Goal: Transaction & Acquisition: Purchase product/service

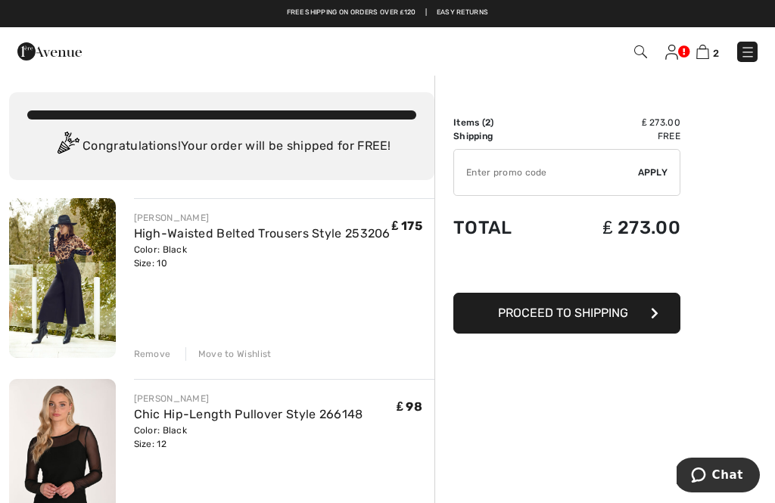
click at [645, 51] on img at bounding box center [640, 51] width 13 height 13
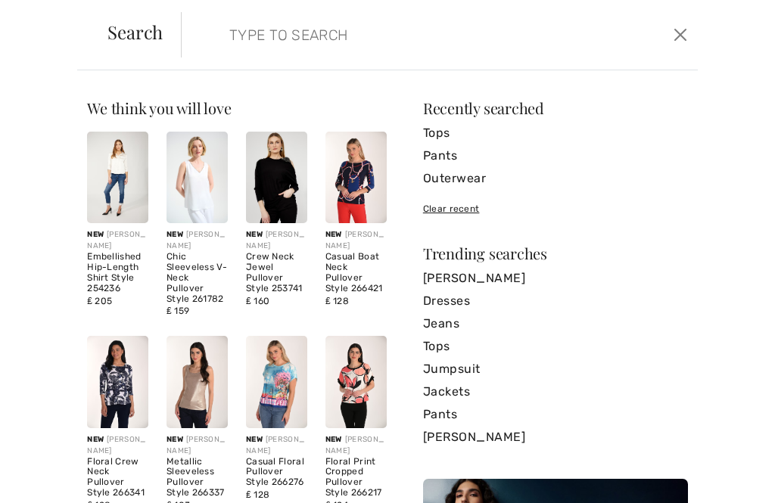
click at [450, 132] on link "Tops" at bounding box center [555, 133] width 265 height 23
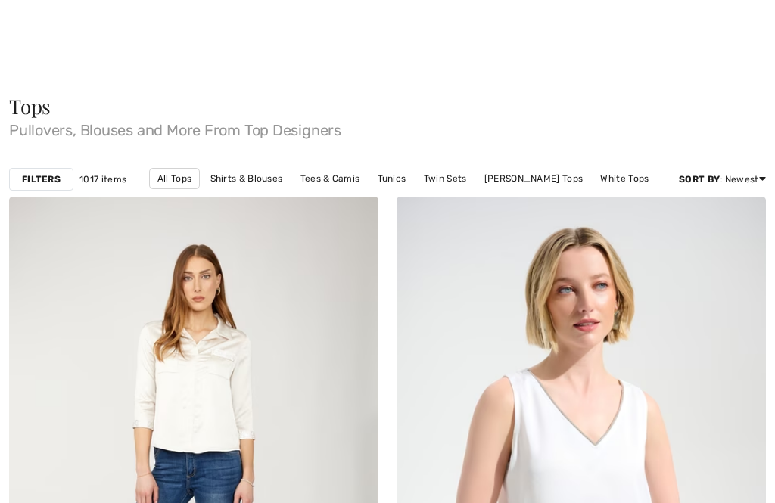
scroll to position [57, 0]
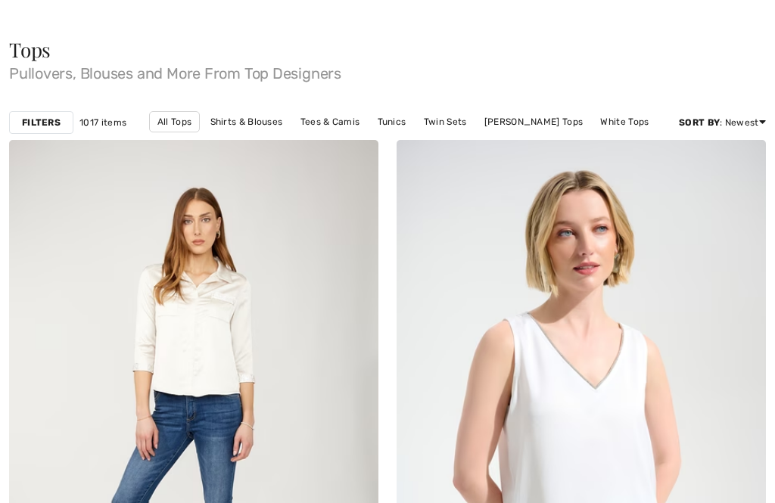
checkbox input "true"
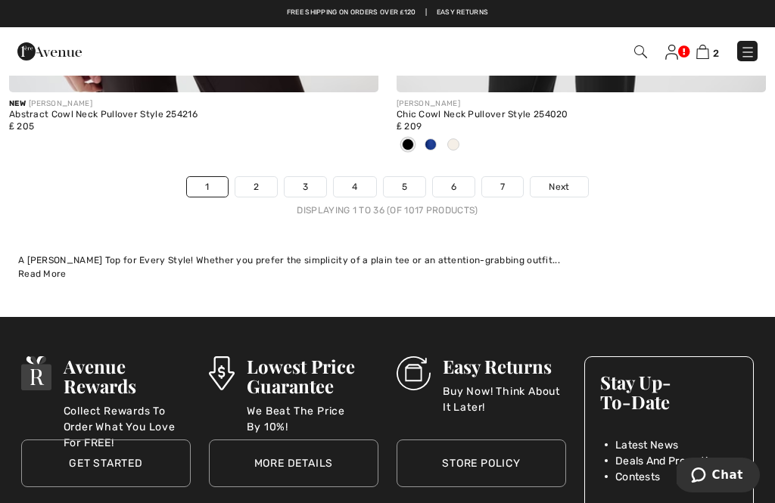
scroll to position [11445, 0]
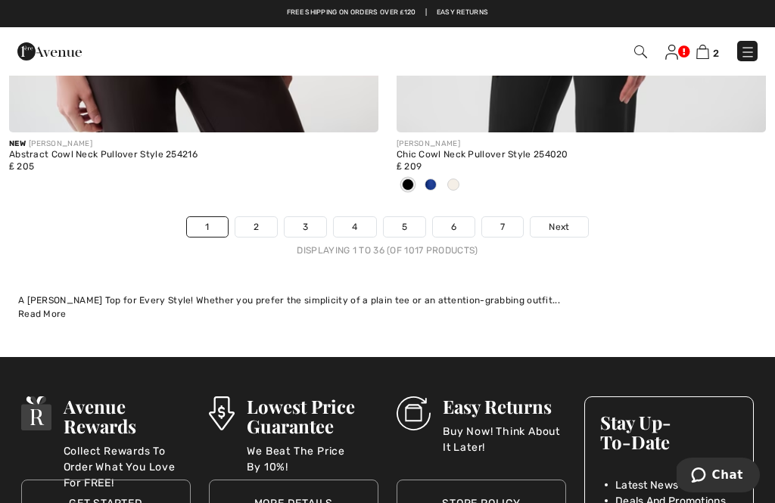
click at [565, 220] on span "Next" at bounding box center [559, 227] width 20 height 14
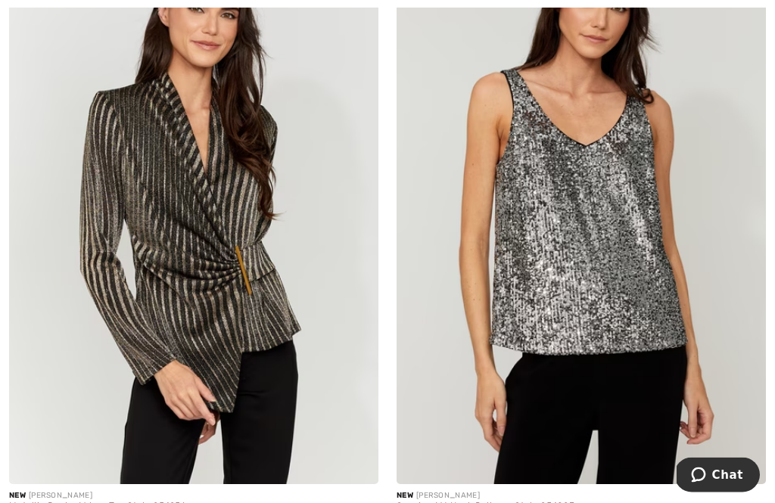
scroll to position [6062, 0]
click at [228, 251] on img at bounding box center [193, 207] width 369 height 554
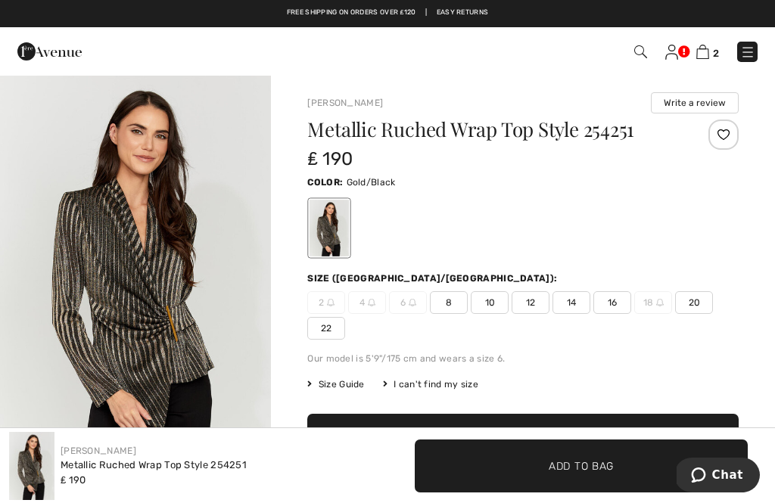
click at [533, 303] on span "12" at bounding box center [530, 302] width 38 height 23
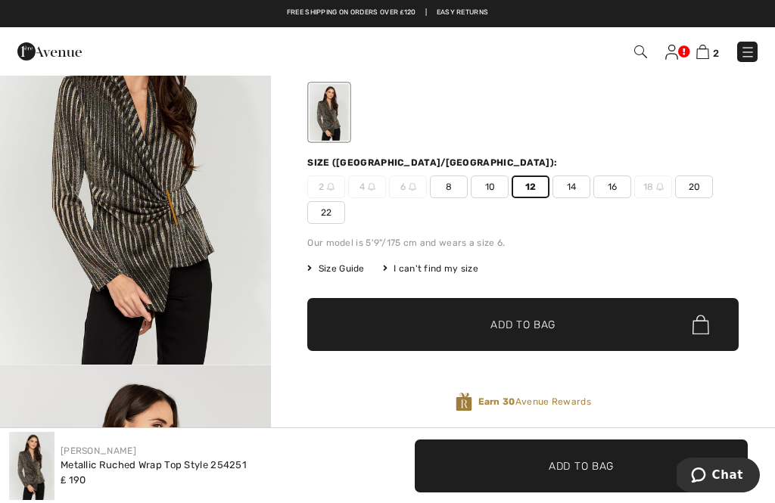
scroll to position [115, 0]
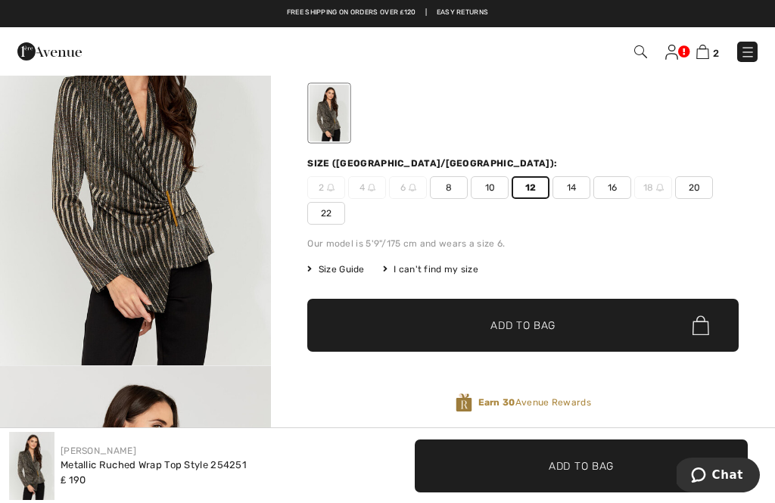
click at [539, 312] on span "✔ Added to Bag Add to Bag" at bounding box center [522, 325] width 431 height 53
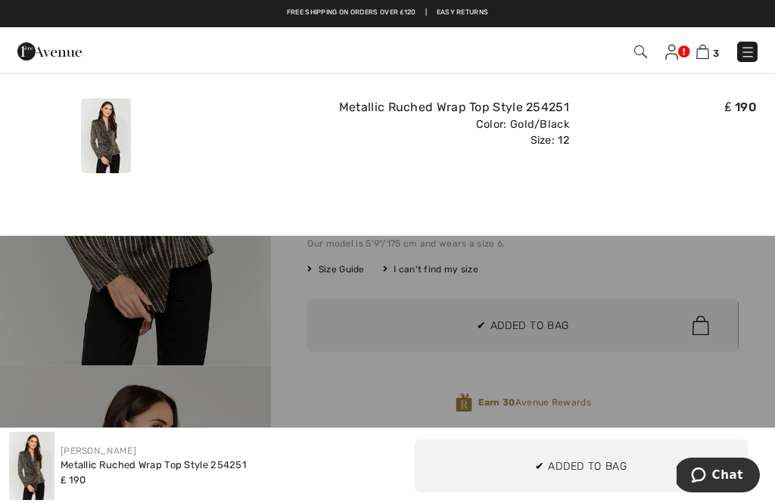
scroll to position [0, 0]
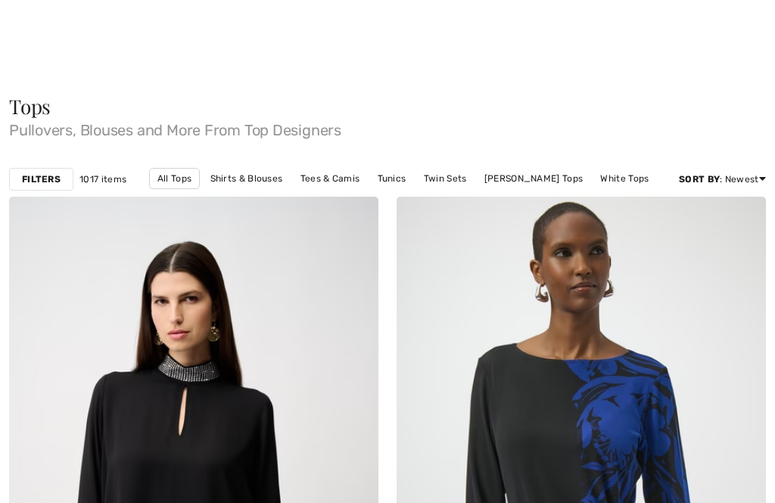
scroll to position [6110, 0]
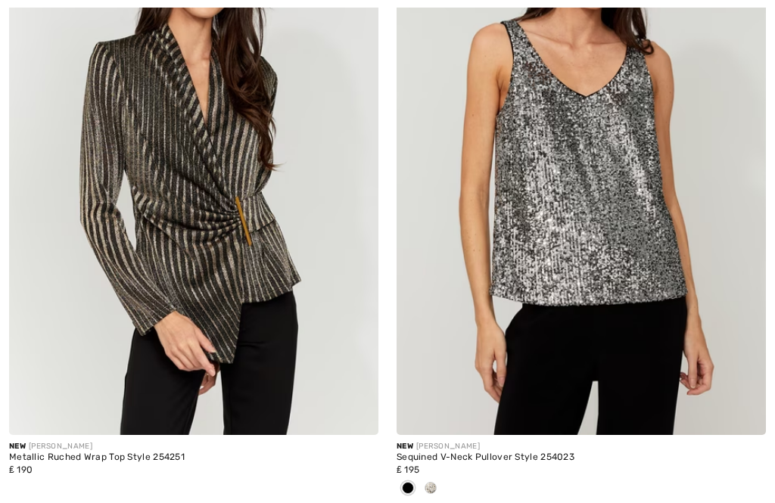
checkbox input "true"
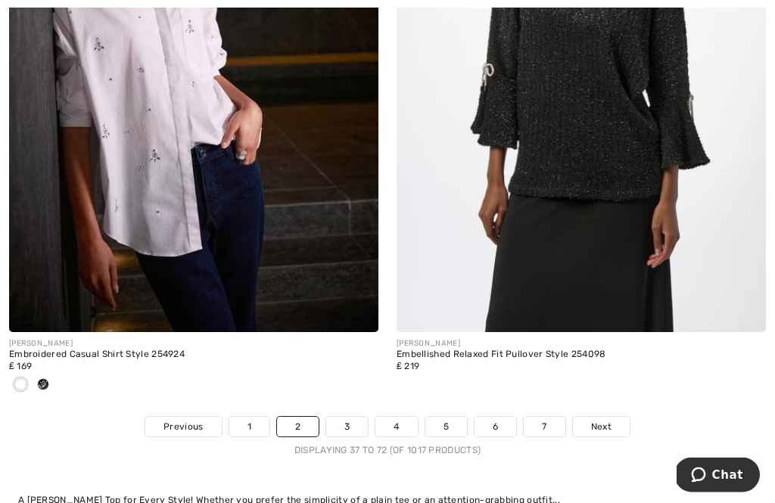
scroll to position [11395, 0]
click at [611, 420] on span "Next" at bounding box center [601, 427] width 20 height 14
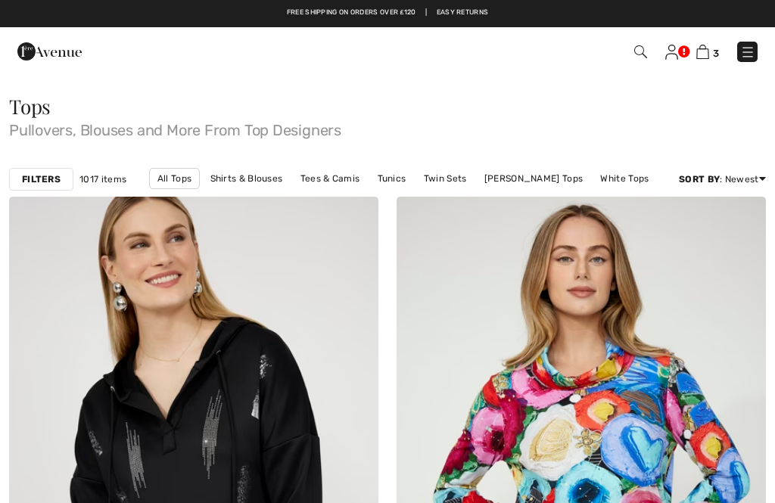
checkbox input "true"
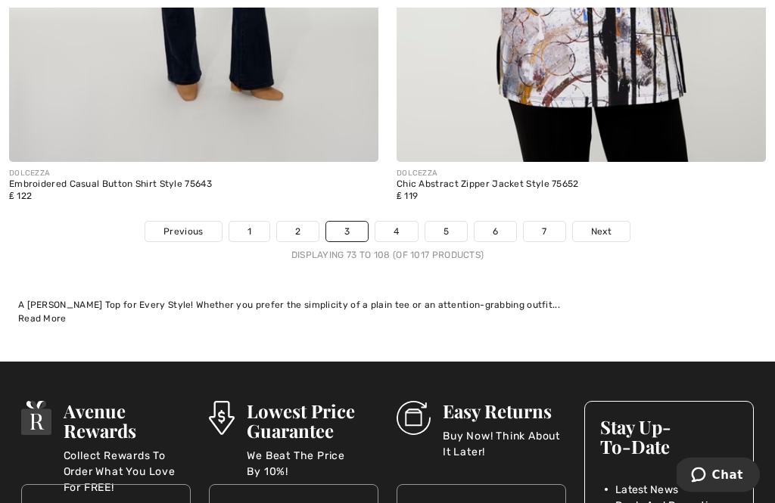
scroll to position [11322, 0]
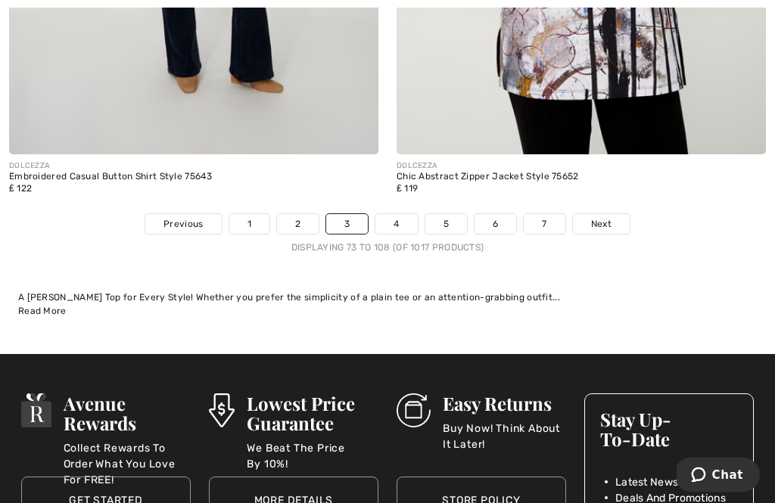
click at [594, 218] on span "Next" at bounding box center [601, 225] width 20 height 14
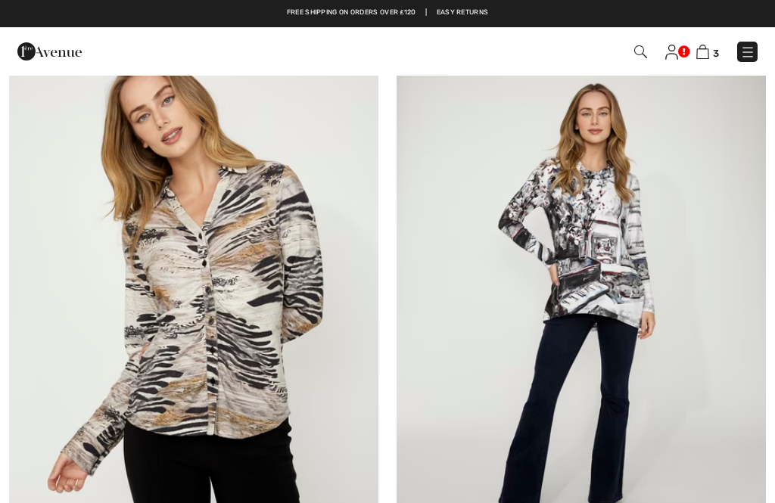
checkbox input "true"
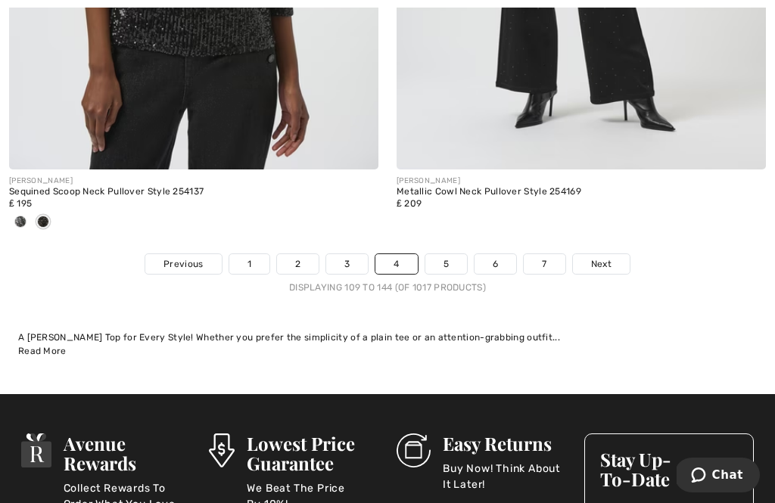
scroll to position [11416, 0]
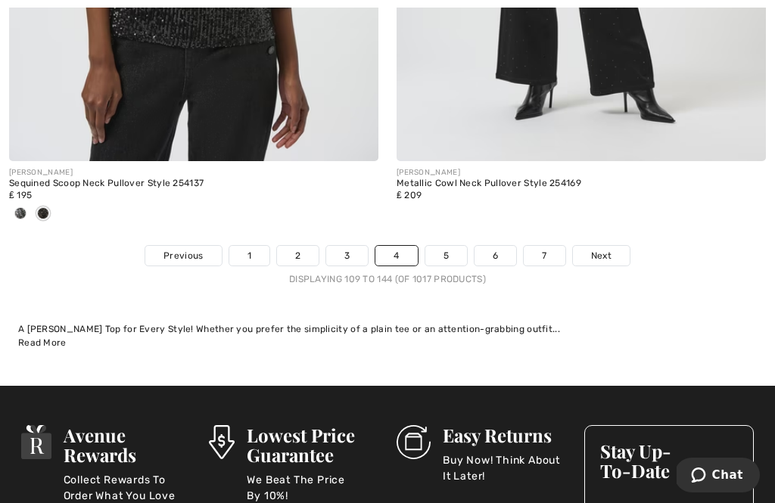
click at [608, 249] on span "Next" at bounding box center [601, 256] width 20 height 14
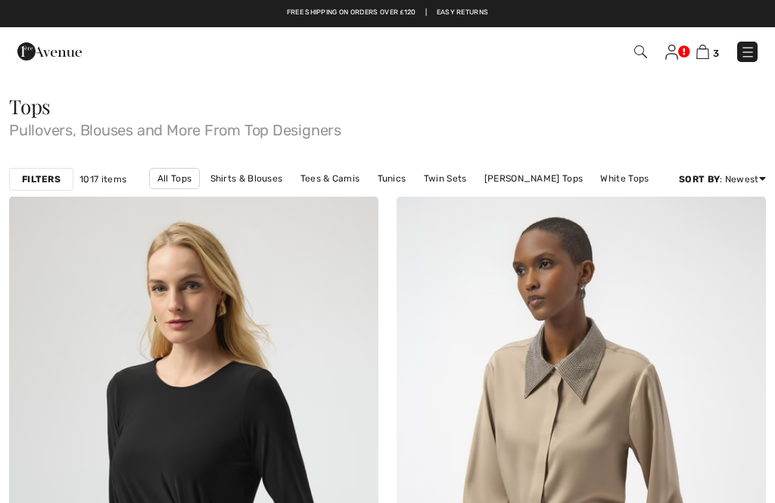
checkbox input "true"
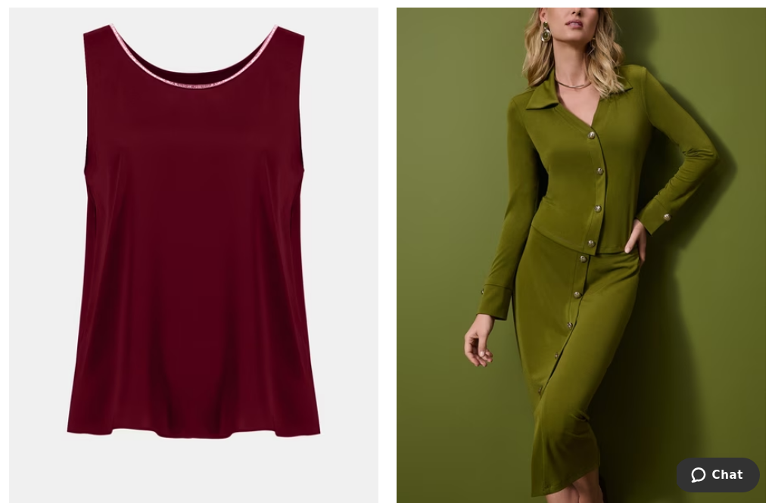
scroll to position [8617, 0]
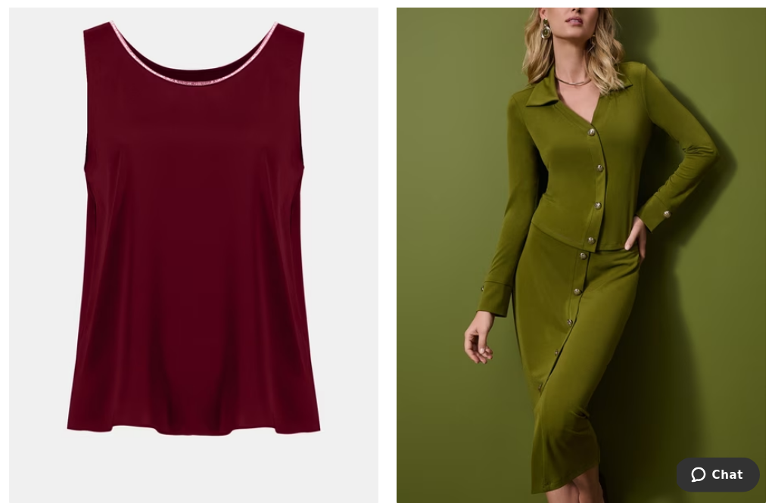
click at [601, 309] on img at bounding box center [580, 229] width 369 height 554
click at [588, 261] on img at bounding box center [580, 229] width 369 height 554
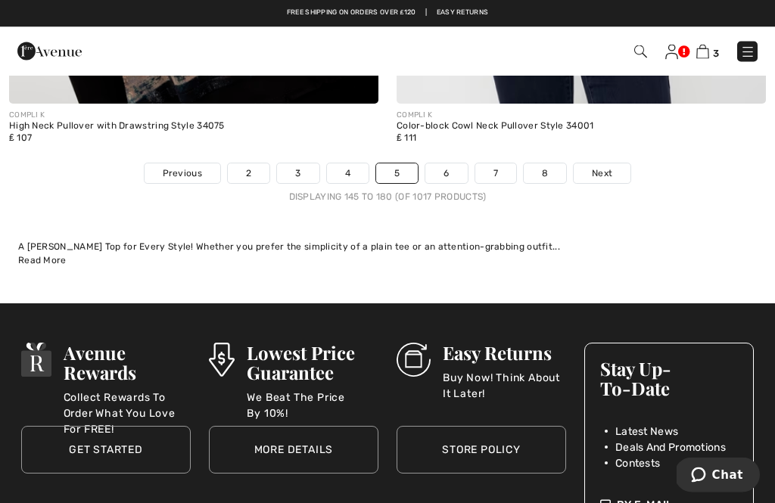
scroll to position [11573, 0]
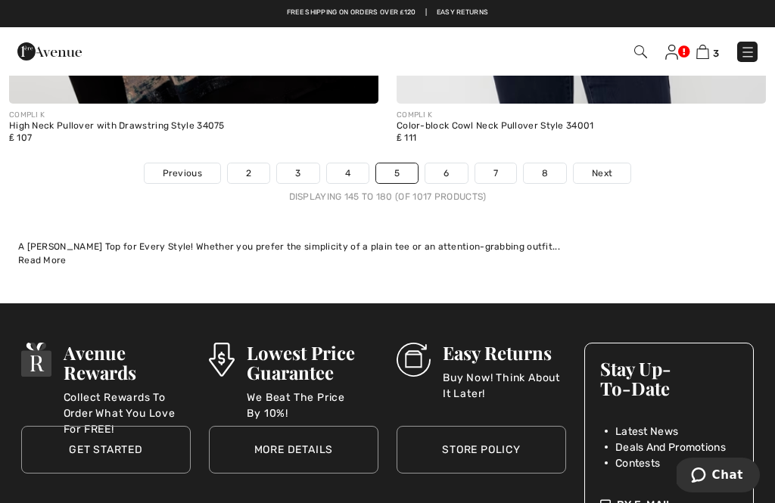
click at [608, 166] on span "Next" at bounding box center [602, 173] width 20 height 14
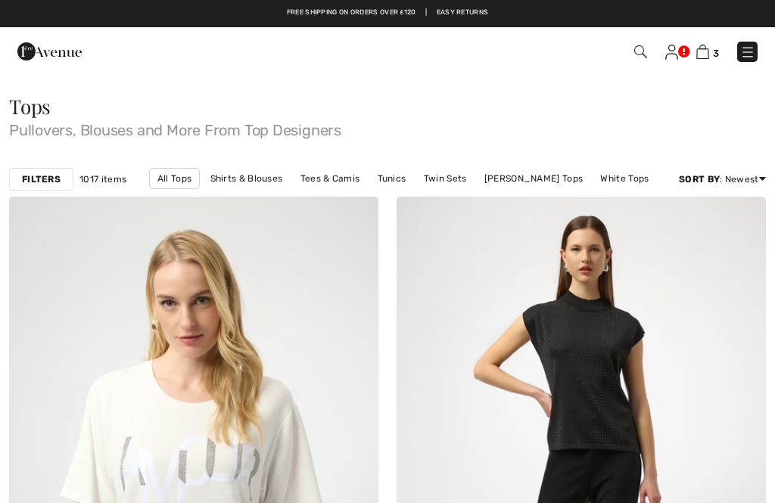
checkbox input "true"
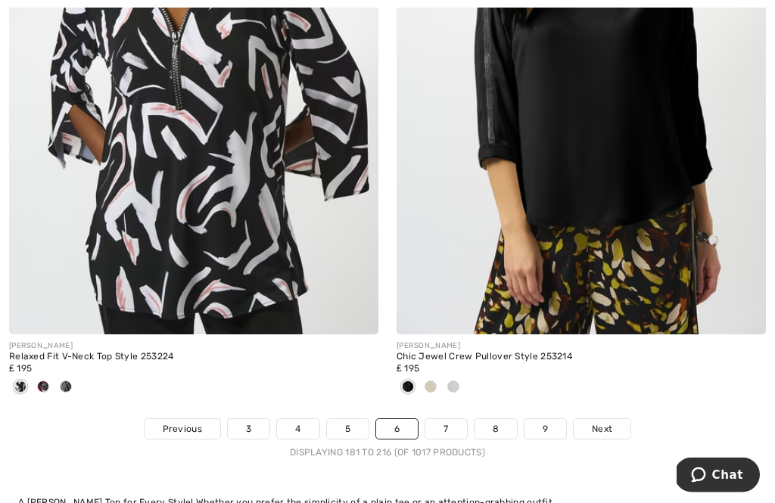
scroll to position [11168, 0]
click at [613, 419] on link "Next" at bounding box center [601, 429] width 57 height 20
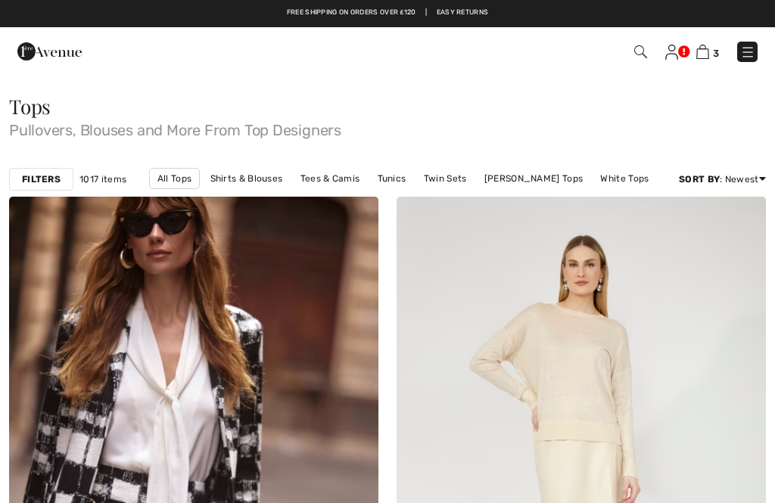
checkbox input "true"
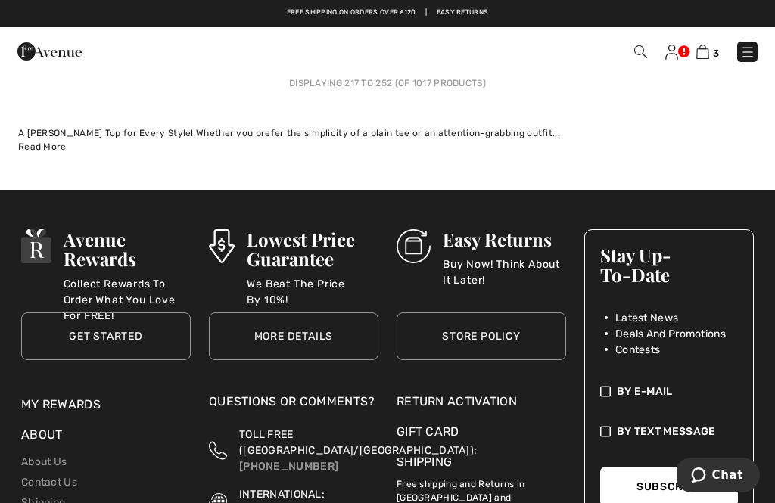
scroll to position [11691, 0]
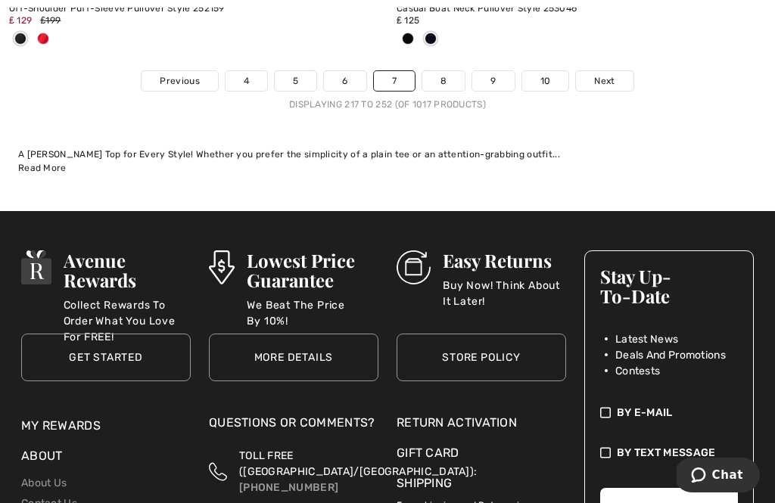
click at [597, 74] on span "Next" at bounding box center [604, 81] width 20 height 14
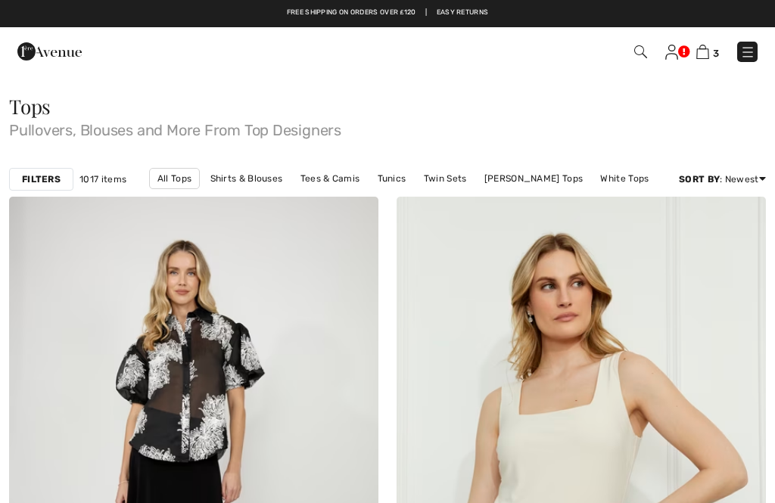
checkbox input "true"
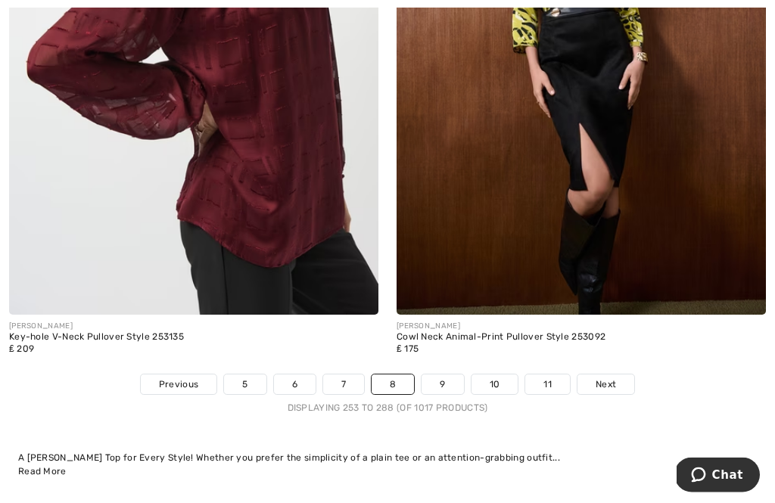
scroll to position [11212, 0]
click at [614, 378] on span "Next" at bounding box center [605, 385] width 20 height 14
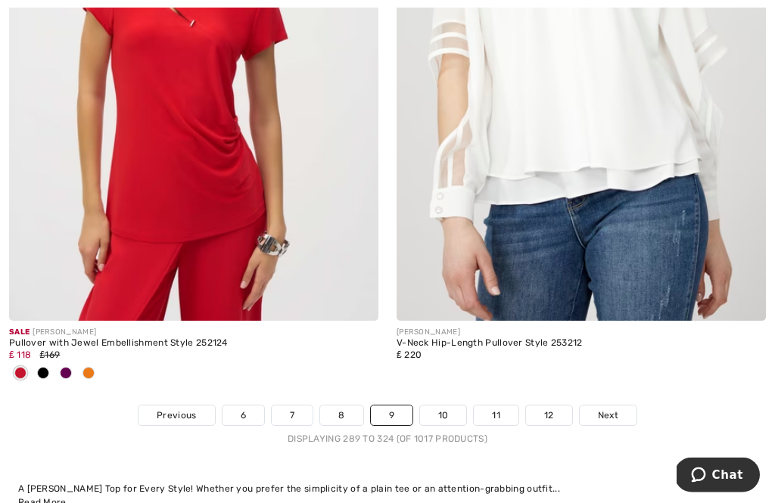
scroll to position [11208, 0]
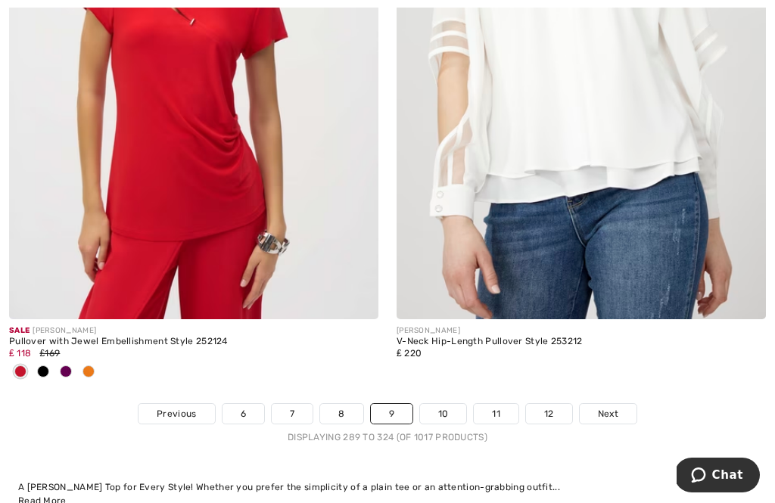
click at [617, 407] on span "Next" at bounding box center [608, 414] width 20 height 14
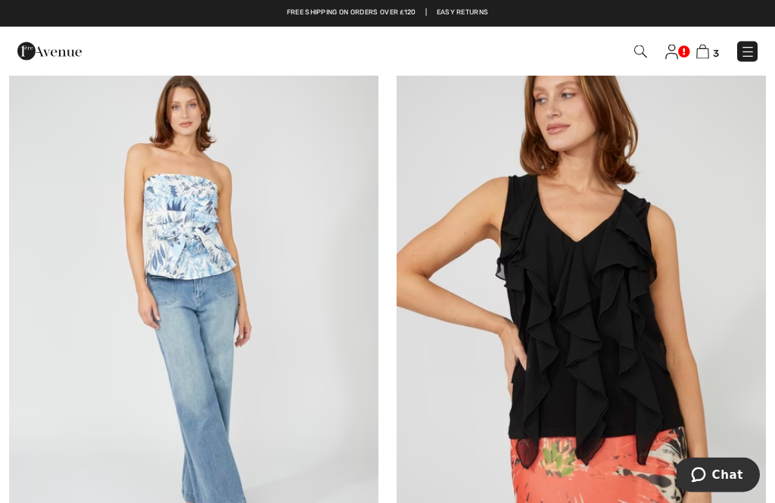
scroll to position [9721, 0]
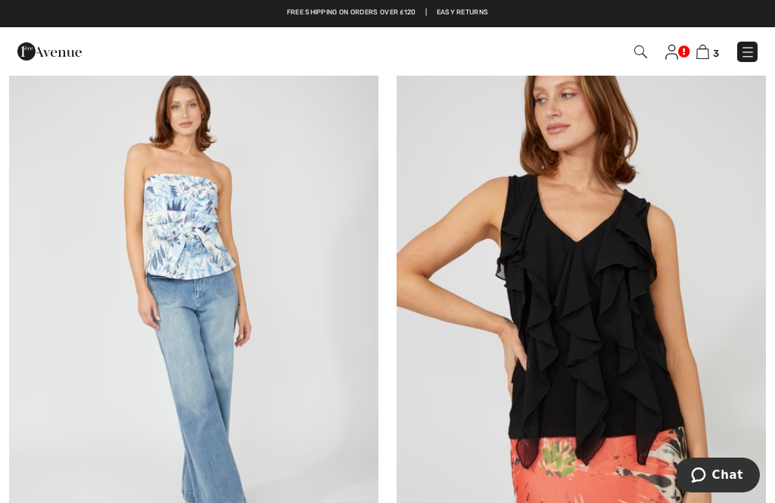
click at [195, 238] on img at bounding box center [193, 302] width 369 height 554
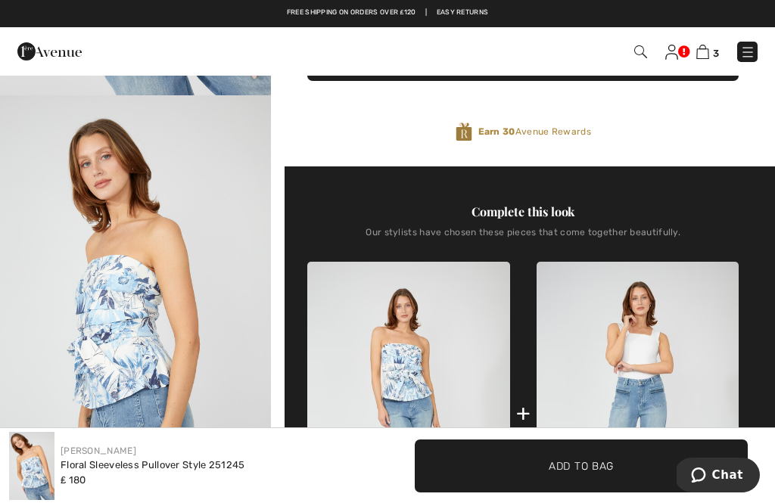
scroll to position [384, 0]
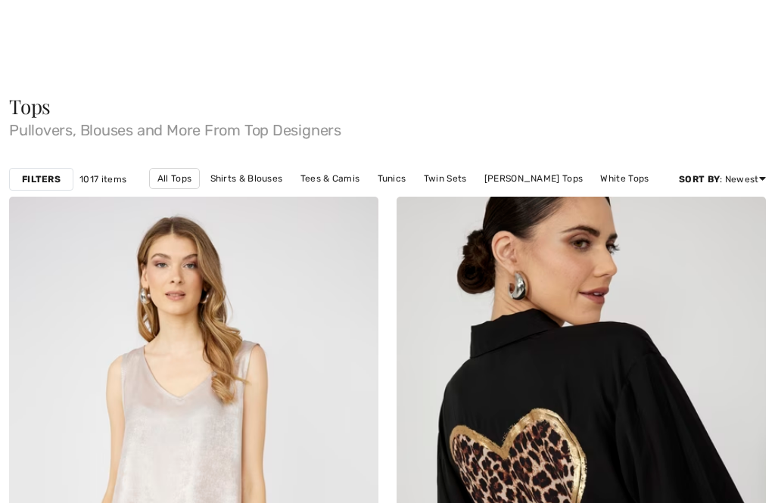
scroll to position [9721, 0]
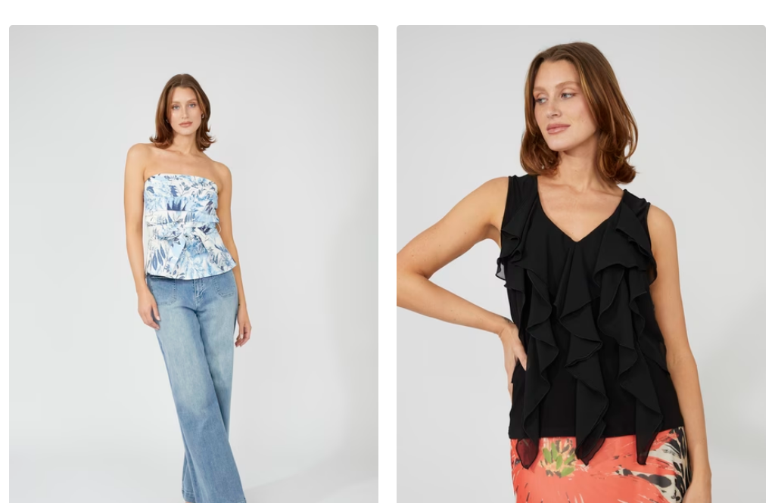
checkbox input "true"
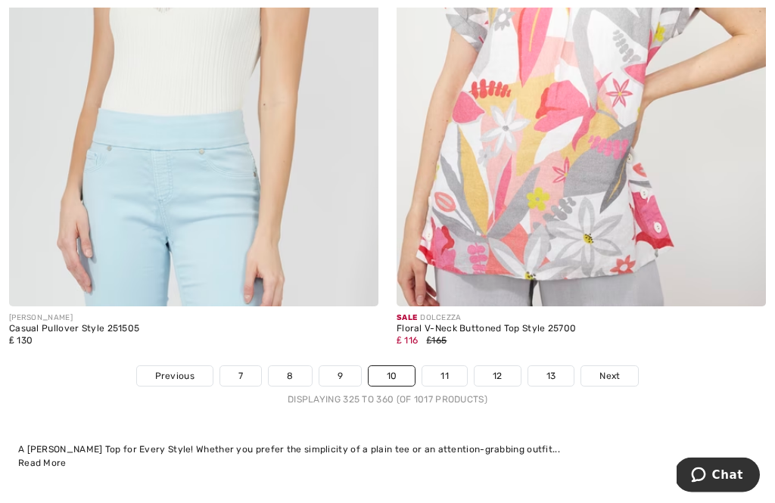
scroll to position [11221, 0]
click at [616, 369] on span "Next" at bounding box center [609, 376] width 20 height 14
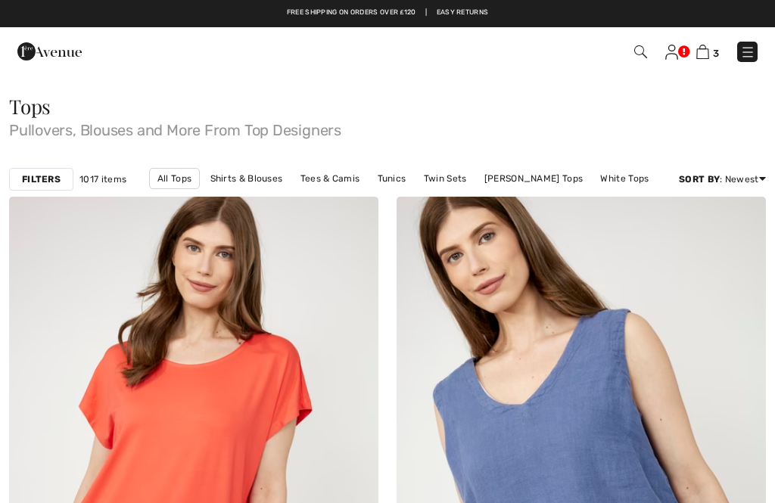
checkbox input "true"
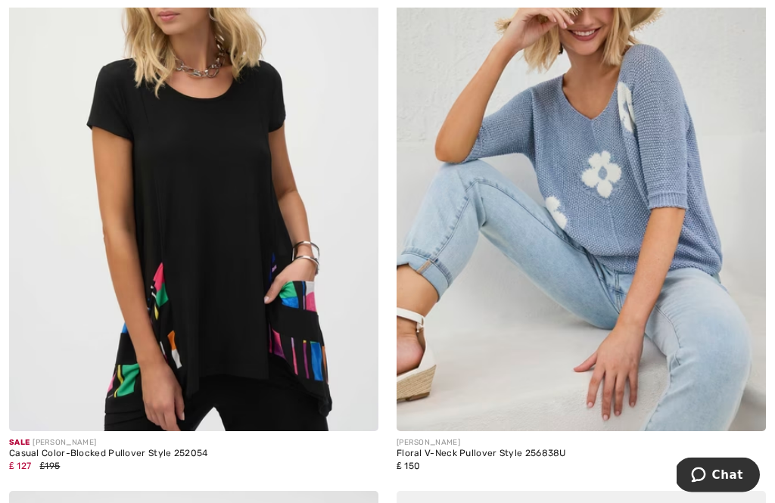
scroll to position [2773, 0]
click at [597, 209] on img at bounding box center [580, 154] width 369 height 554
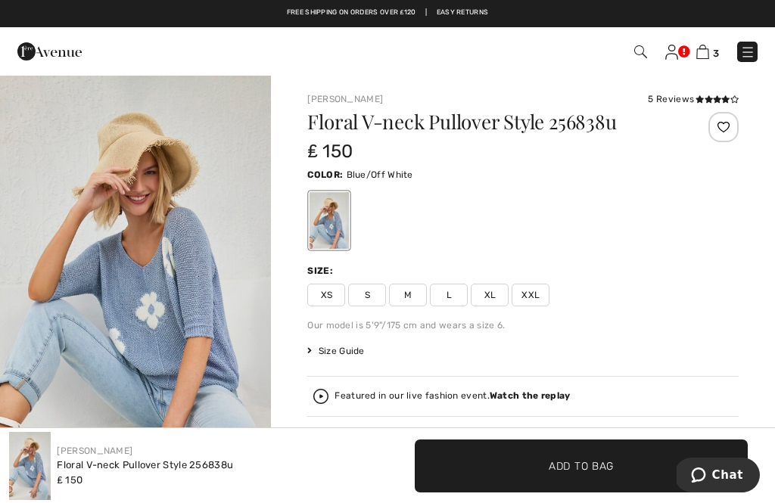
click at [372, 353] on div "Size Guide" at bounding box center [344, 351] width 75 height 14
click at [342, 350] on span "Size Guide" at bounding box center [335, 351] width 57 height 14
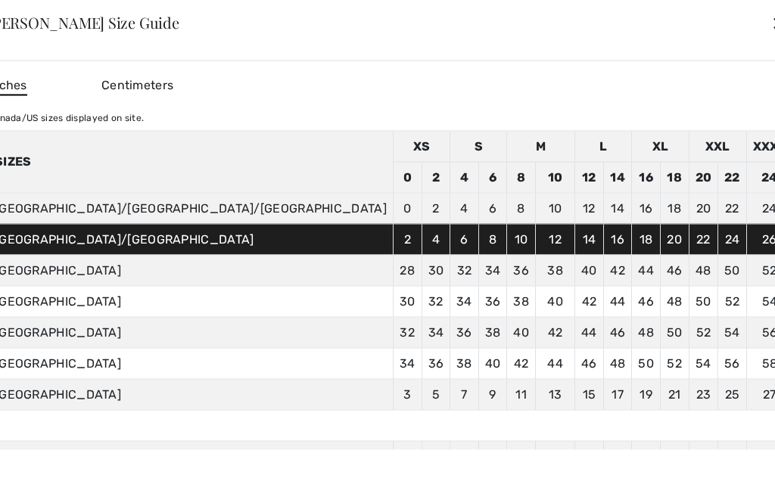
click at [771, 30] on div "✕" at bounding box center [779, 23] width 16 height 32
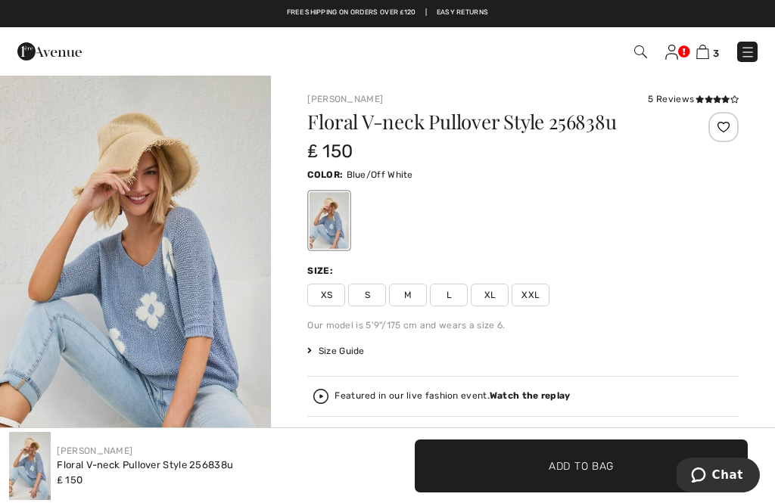
click at [402, 293] on span "M" at bounding box center [408, 295] width 38 height 23
click at [577, 458] on span "Add to Bag" at bounding box center [581, 466] width 65 height 16
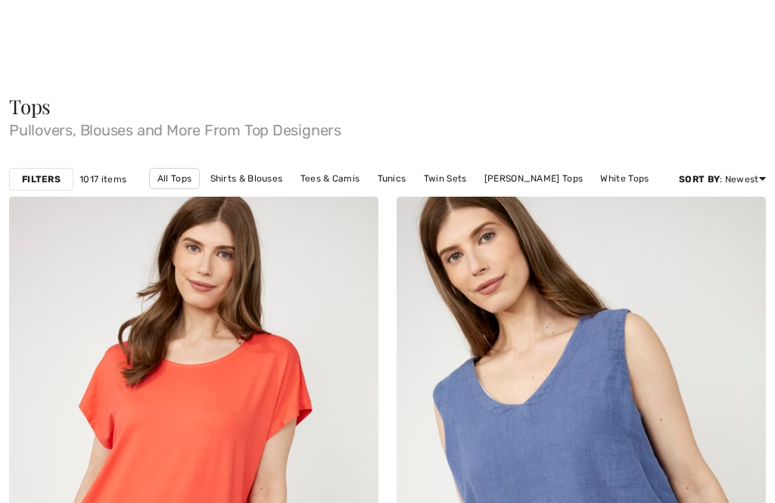
scroll to position [2821, 0]
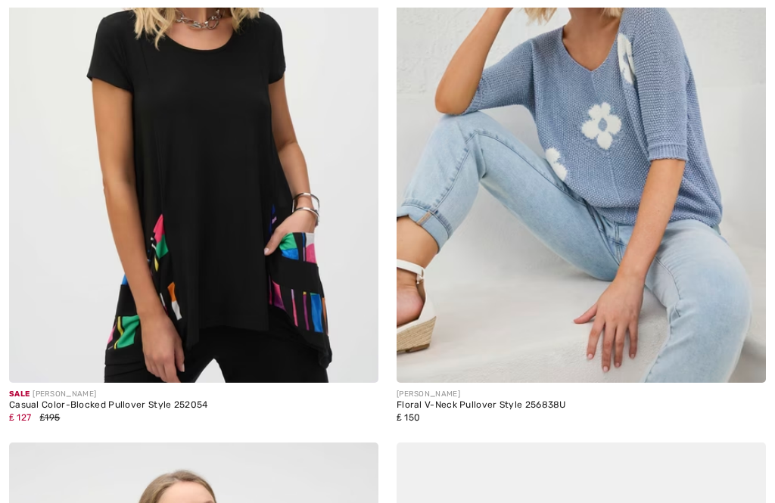
checkbox input "true"
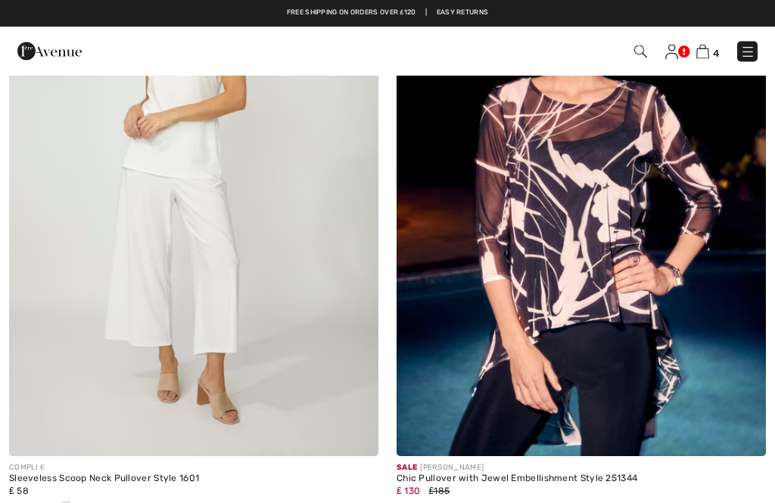
scroll to position [6628, 0]
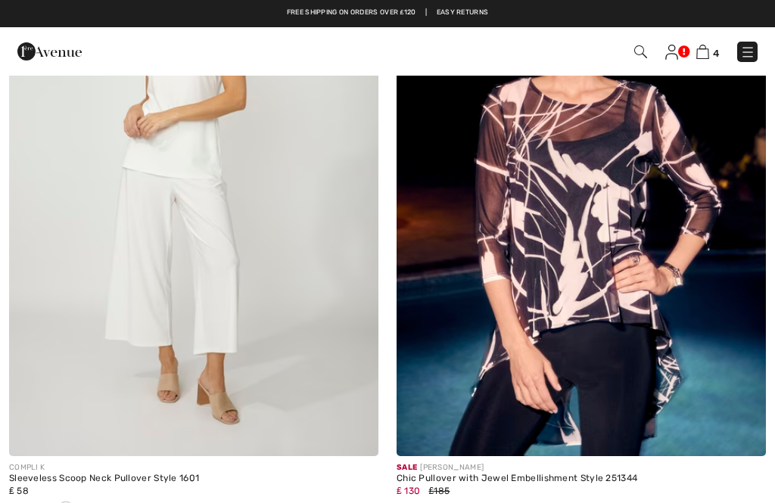
click at [630, 51] on span "4" at bounding box center [546, 52] width 422 height 20
click at [636, 48] on img at bounding box center [640, 51] width 13 height 13
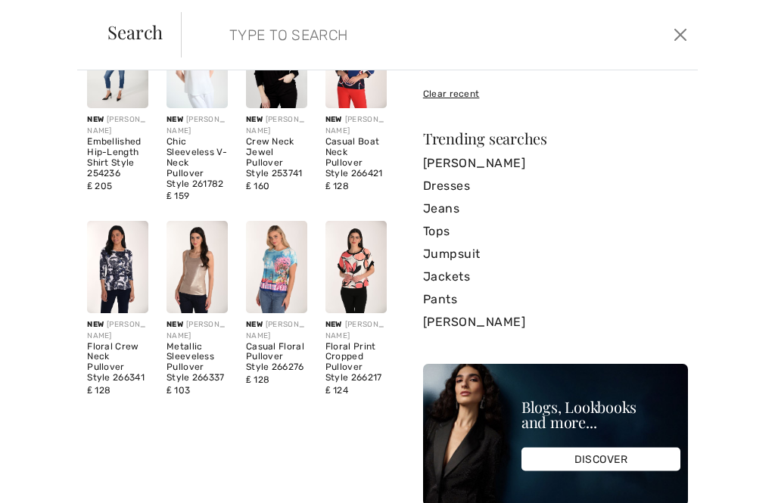
scroll to position [137, 0]
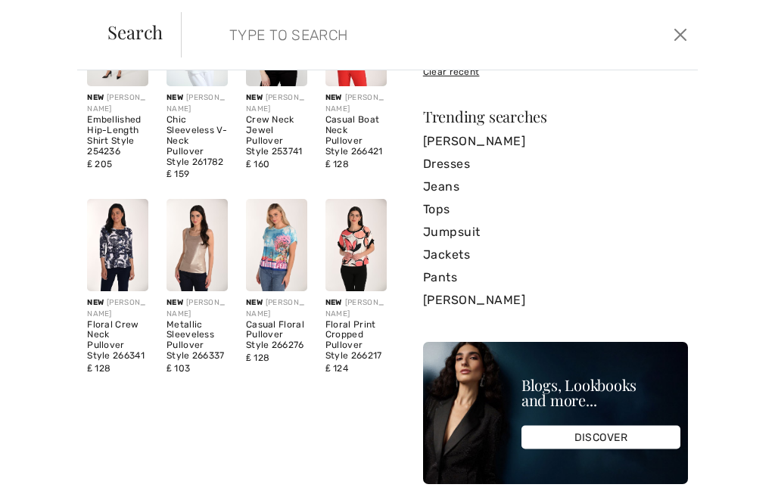
click at [434, 211] on link "Tops" at bounding box center [555, 209] width 265 height 23
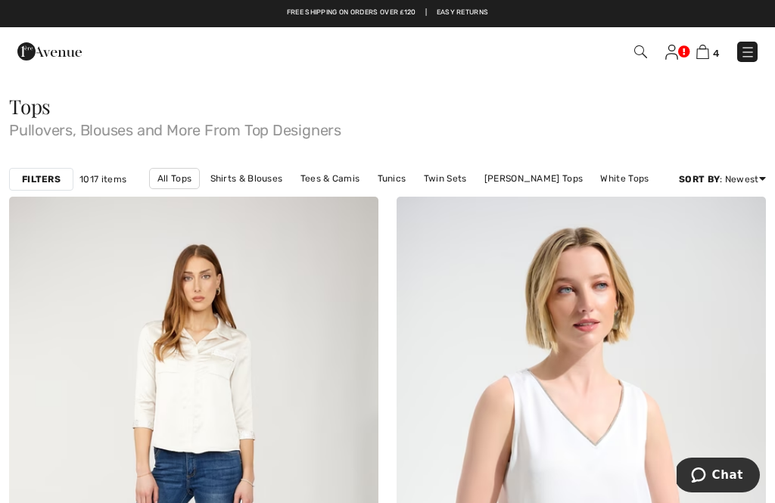
click at [639, 47] on img at bounding box center [640, 51] width 13 height 13
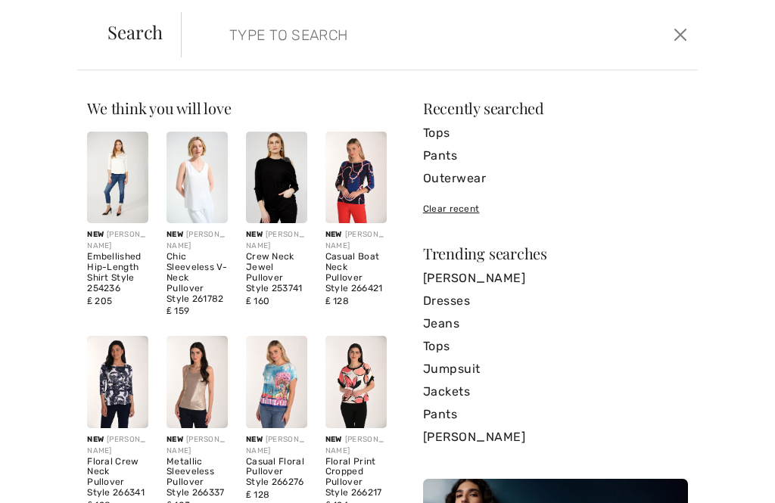
click at [477, 391] on link "Jackets" at bounding box center [555, 392] width 265 height 23
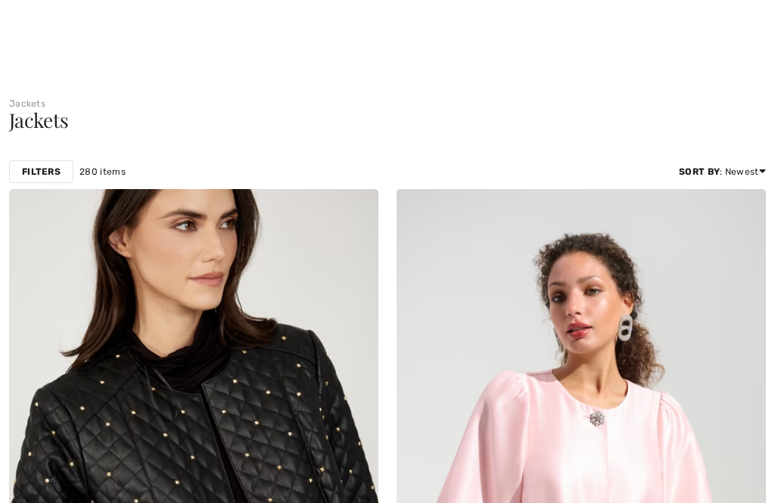
checkbox input "true"
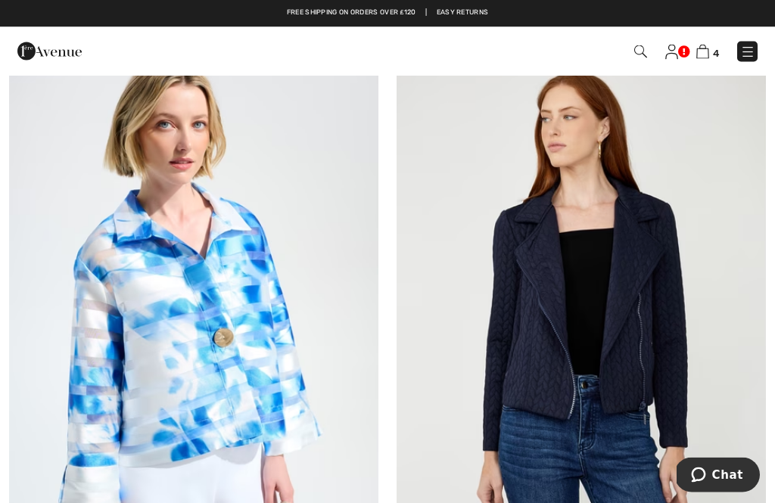
scroll to position [1998, 0]
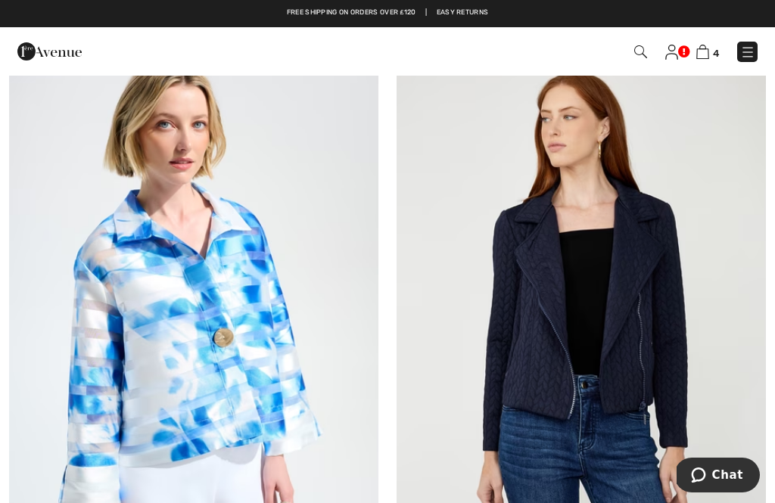
click at [626, 281] on img at bounding box center [580, 308] width 369 height 554
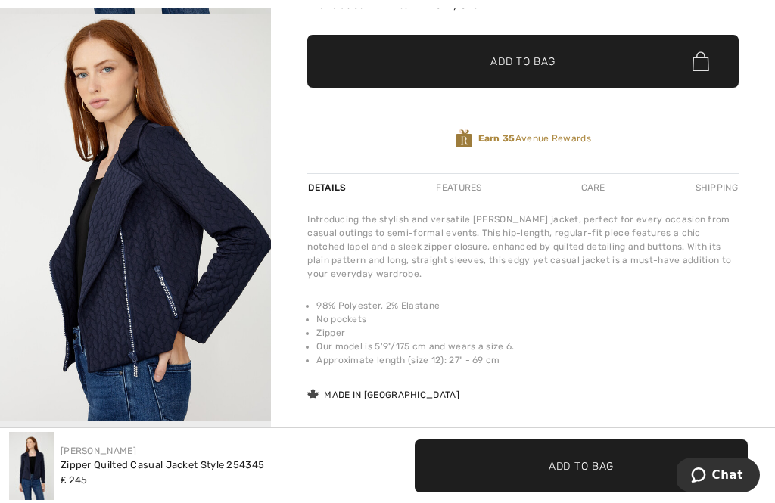
scroll to position [87, 0]
click at [228, 250] on img "2 / 4" at bounding box center [135, 218] width 271 height 407
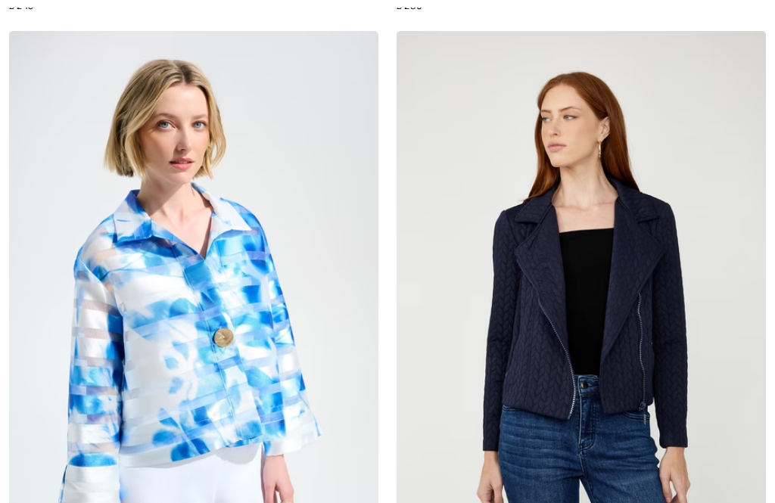
checkbox input "true"
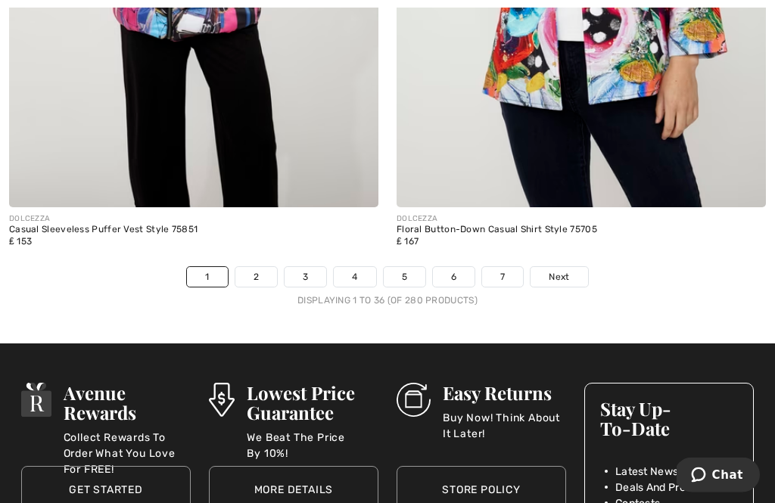
scroll to position [11387, 0]
click at [561, 270] on span "Next" at bounding box center [559, 277] width 20 height 14
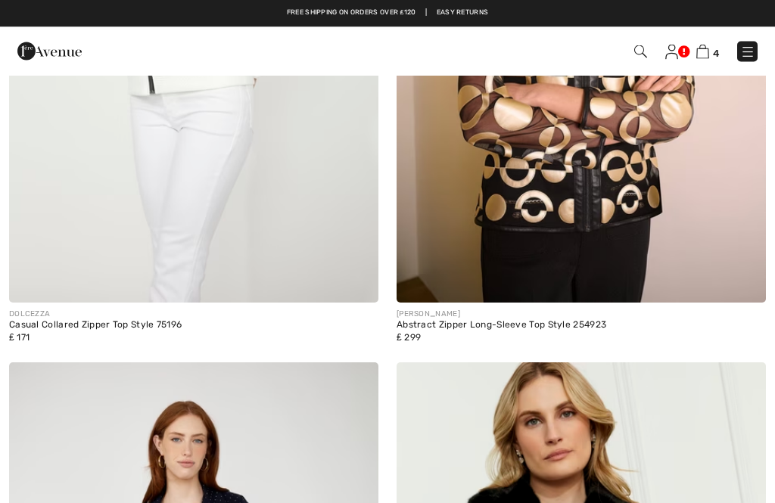
checkbox input "true"
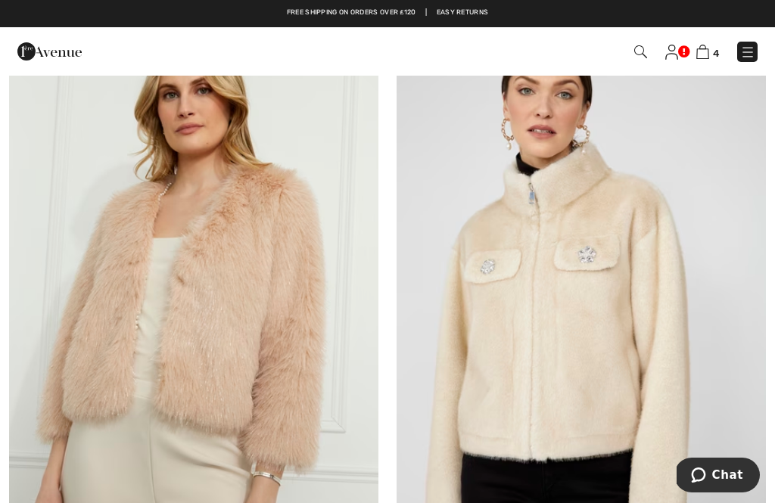
scroll to position [7071, 0]
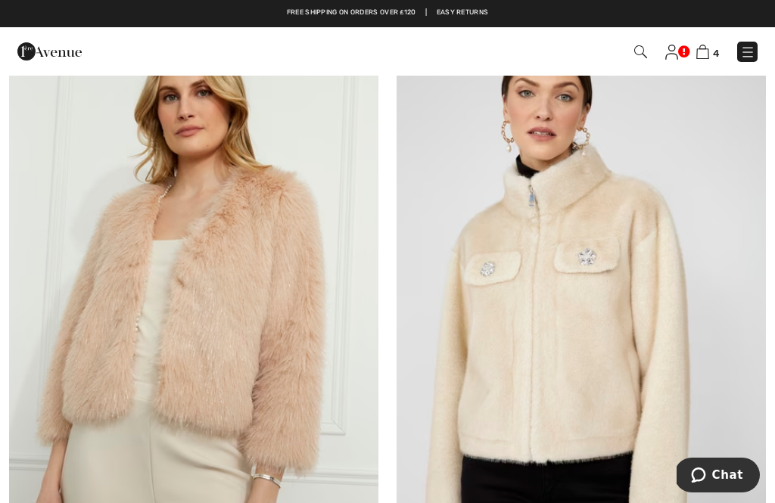
click at [237, 298] on img at bounding box center [193, 317] width 369 height 554
click at [222, 301] on img at bounding box center [193, 317] width 369 height 554
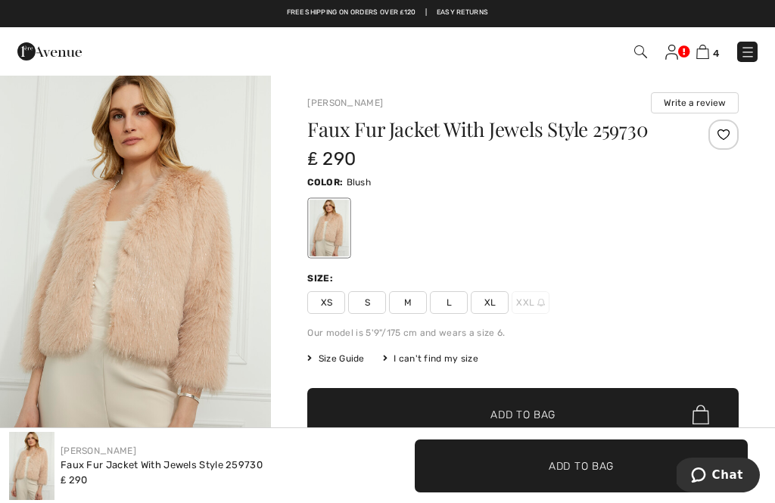
click at [595, 292] on div "XS S M L XL XXL" at bounding box center [522, 302] width 431 height 23
click at [225, 257] on img "1 / 4" at bounding box center [135, 277] width 271 height 407
click at [341, 360] on span "Size Guide" at bounding box center [335, 359] width 57 height 14
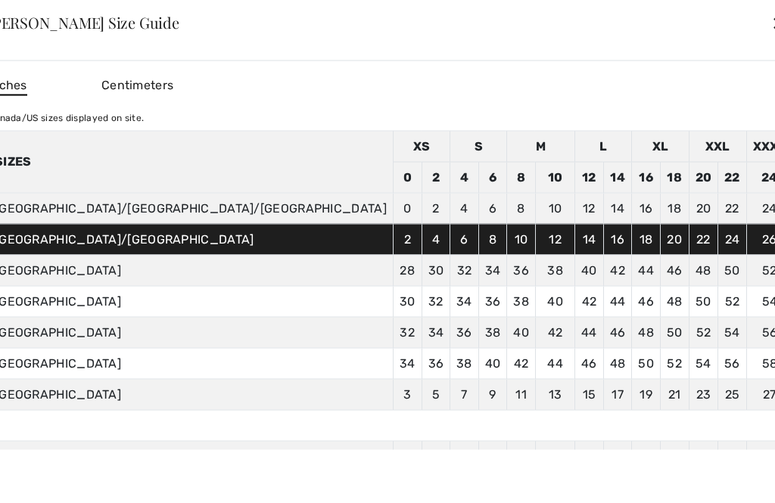
click at [771, 30] on div "✕" at bounding box center [779, 23] width 16 height 32
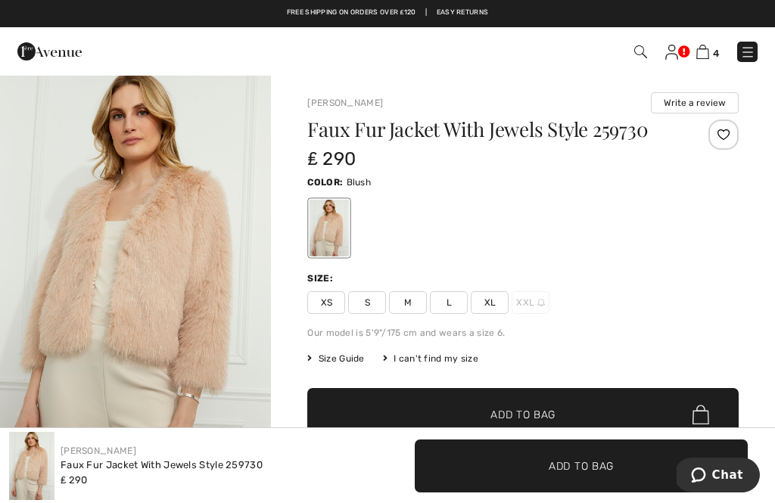
click at [446, 307] on span "L" at bounding box center [449, 302] width 38 height 23
click at [562, 399] on span "✔ Added to Bag Add to Bag" at bounding box center [522, 414] width 431 height 53
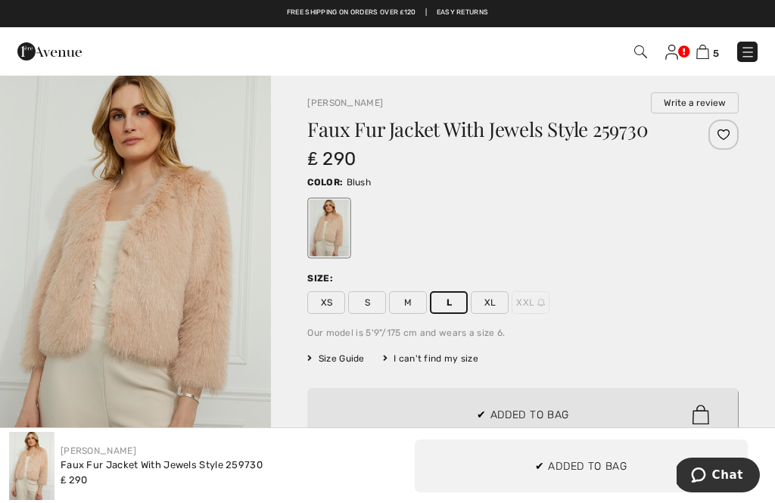
click at [525, 412] on div at bounding box center [387, 251] width 775 height 503
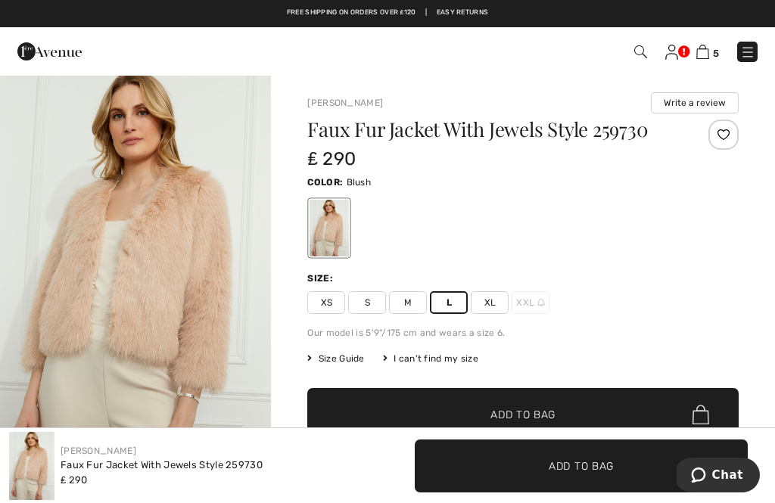
click at [553, 419] on span "Add to Bag" at bounding box center [522, 415] width 65 height 16
click at [534, 411] on span "Add to Bag" at bounding box center [522, 415] width 65 height 16
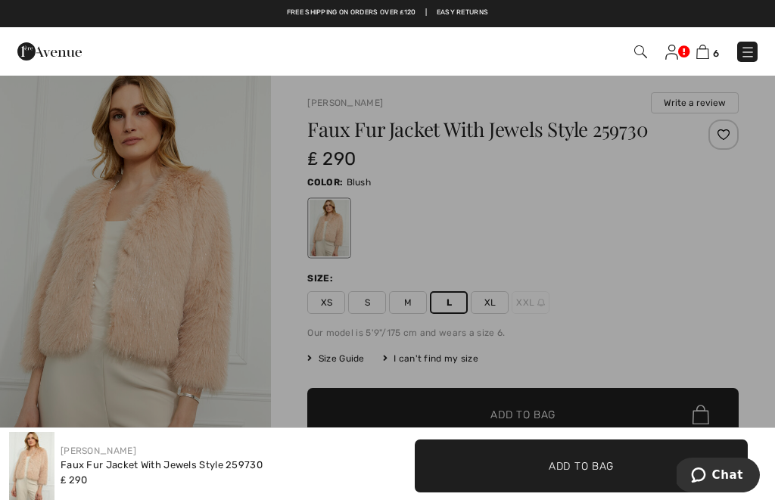
click at [674, 176] on div "₤ 290" at bounding box center [669, 135] width 188 height 87
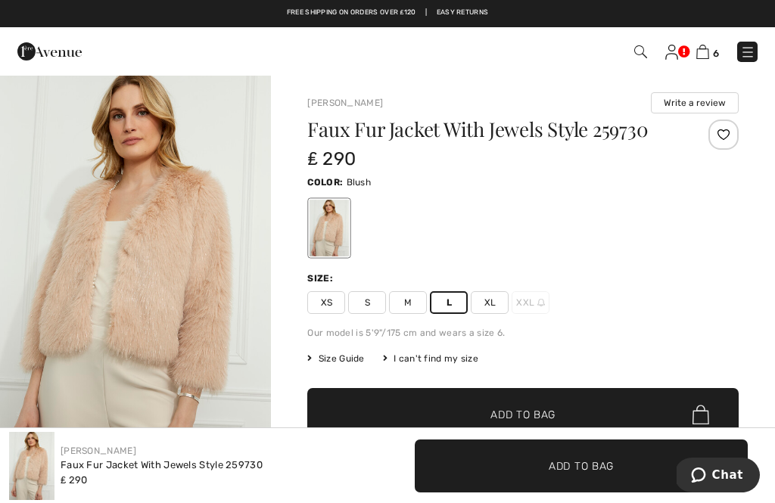
click at [705, 57] on img at bounding box center [702, 52] width 13 height 14
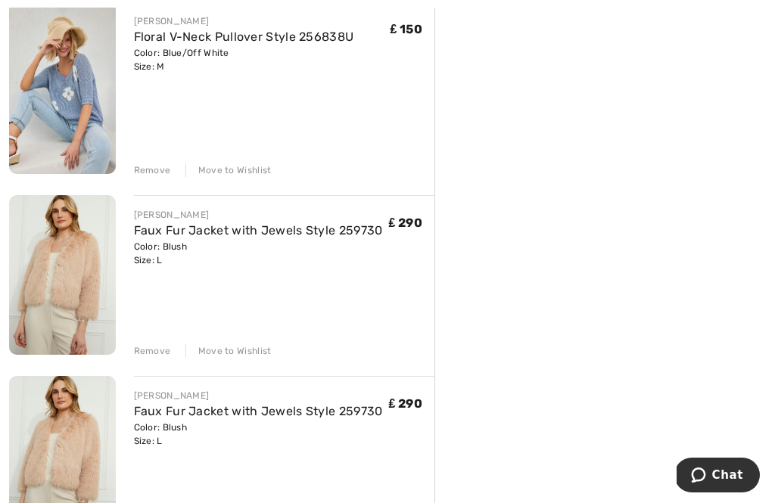
scroll to position [779, 0]
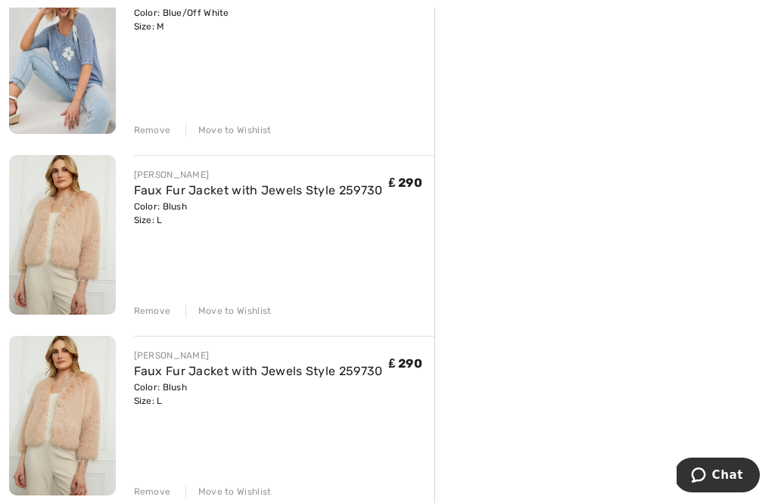
click at [152, 492] on div "Remove" at bounding box center [152, 492] width 37 height 14
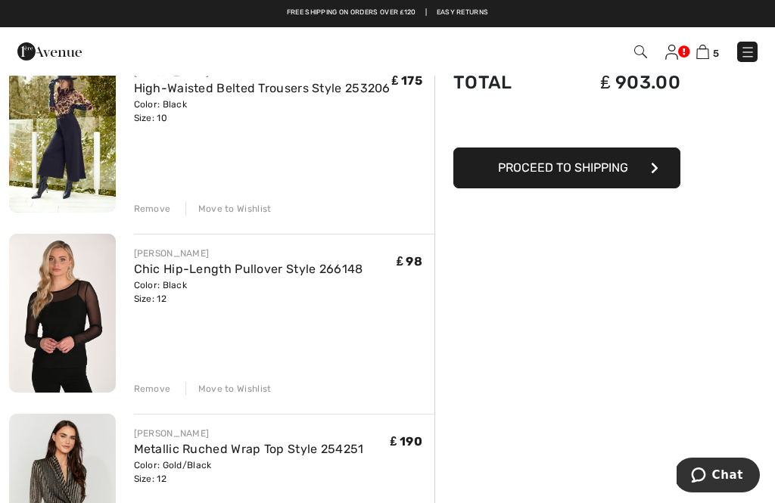
scroll to position [0, 0]
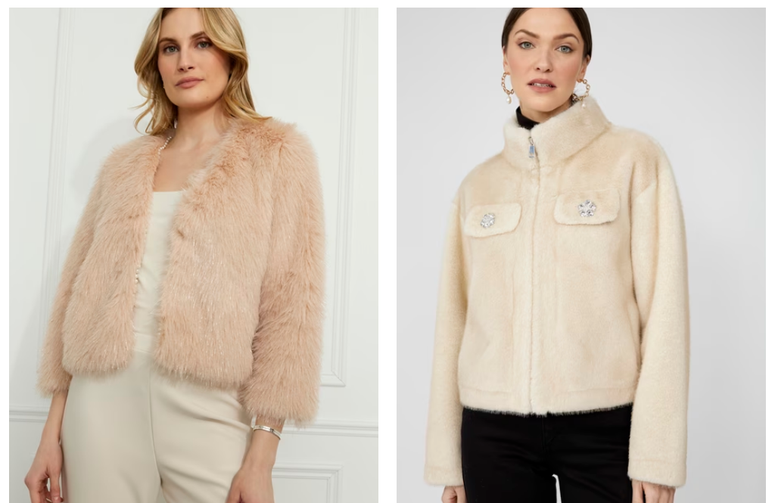
checkbox input "true"
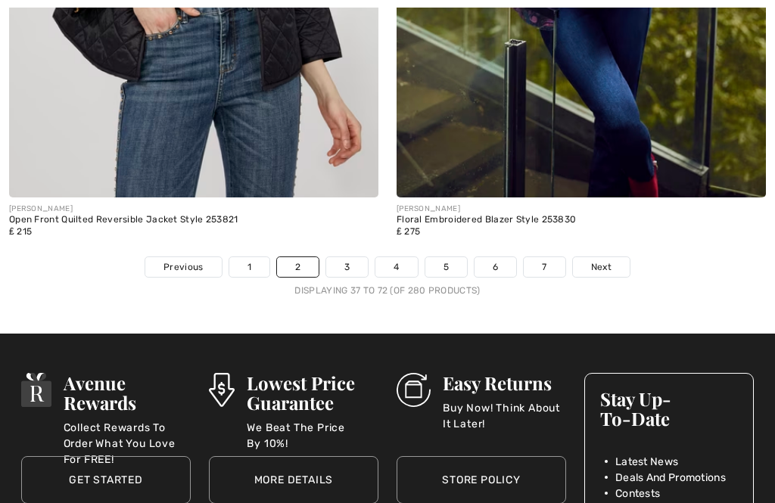
scroll to position [11322, 0]
click at [598, 260] on span "Next" at bounding box center [601, 267] width 20 height 14
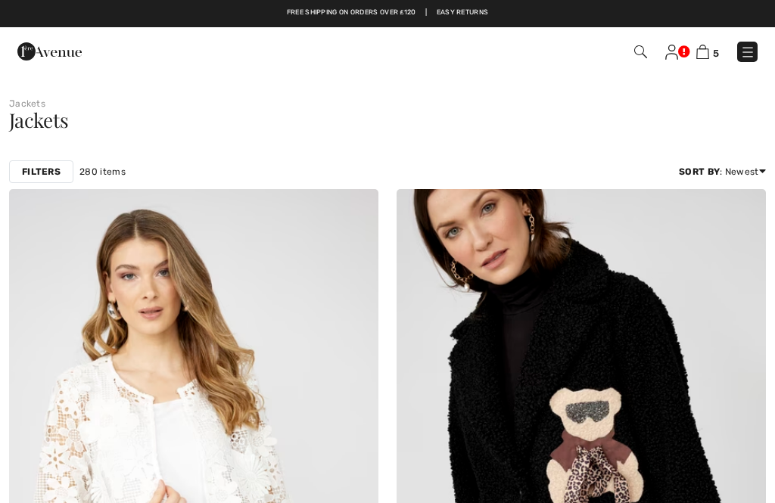
checkbox input "true"
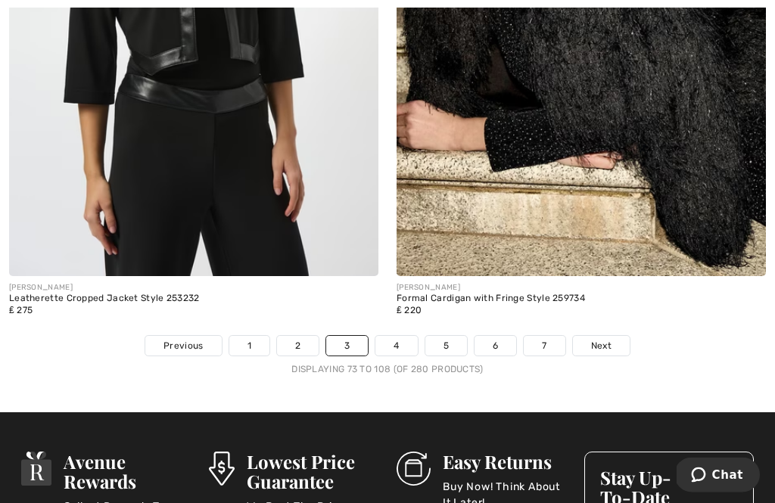
scroll to position [11318, 0]
click at [605, 339] on span "Next" at bounding box center [601, 346] width 20 height 14
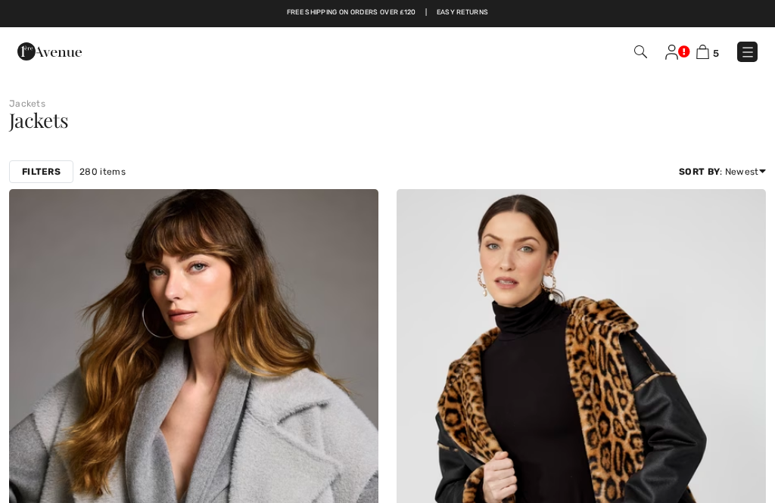
checkbox input "true"
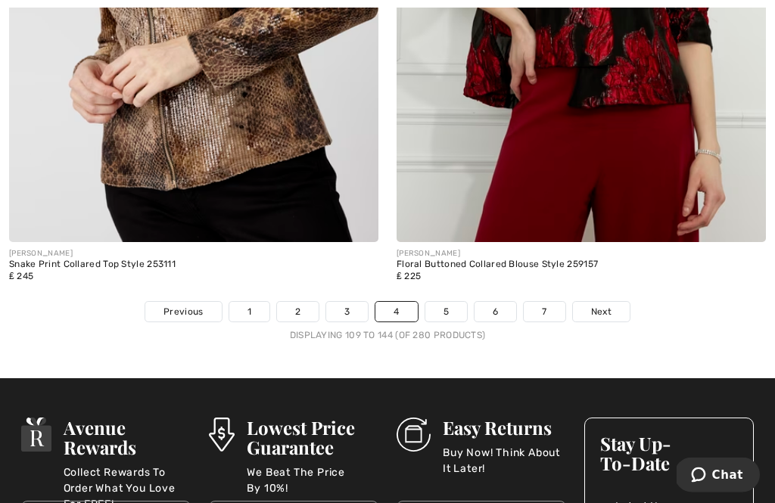
scroll to position [11252, 0]
click at [601, 305] on span "Next" at bounding box center [601, 312] width 20 height 14
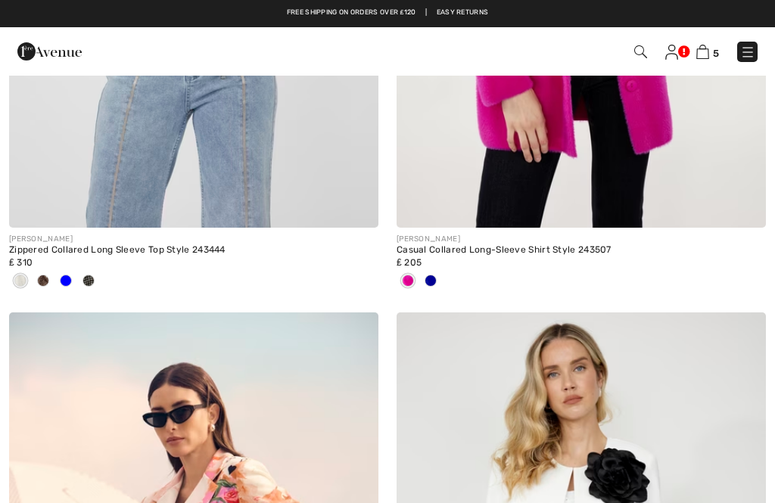
checkbox input "true"
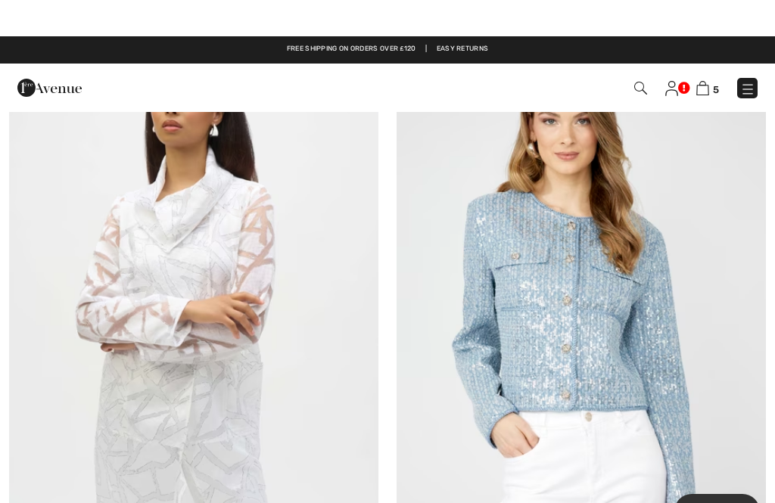
scroll to position [5282, 0]
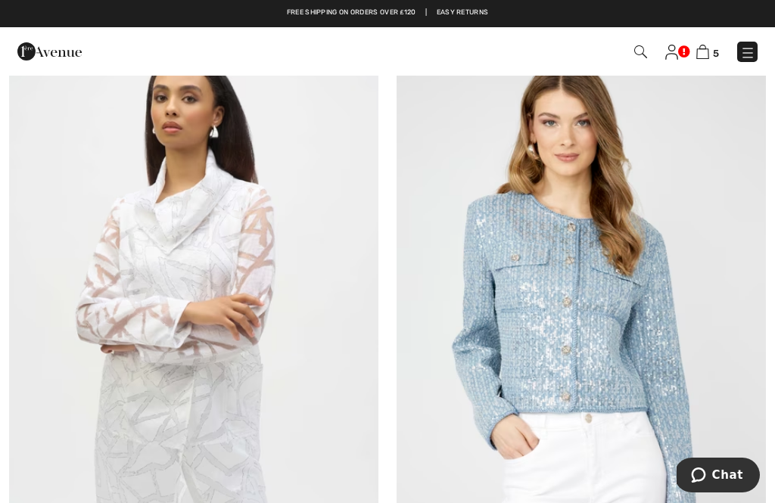
click at [595, 328] on img at bounding box center [580, 315] width 369 height 554
click at [590, 291] on img at bounding box center [580, 315] width 369 height 554
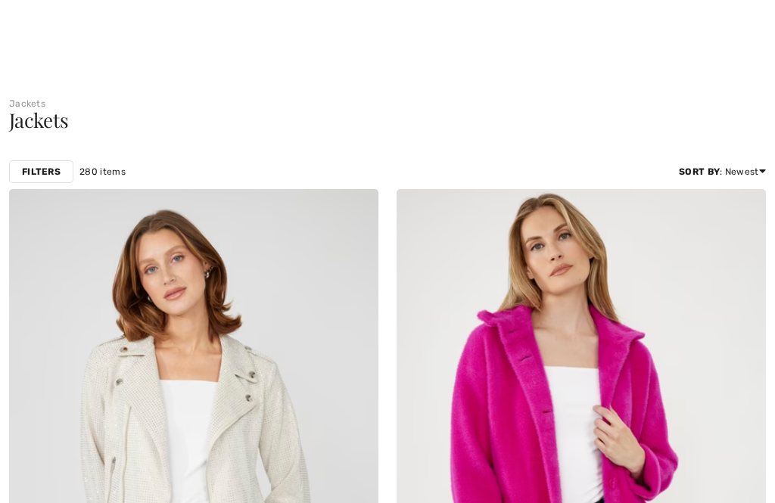
checkbox input "true"
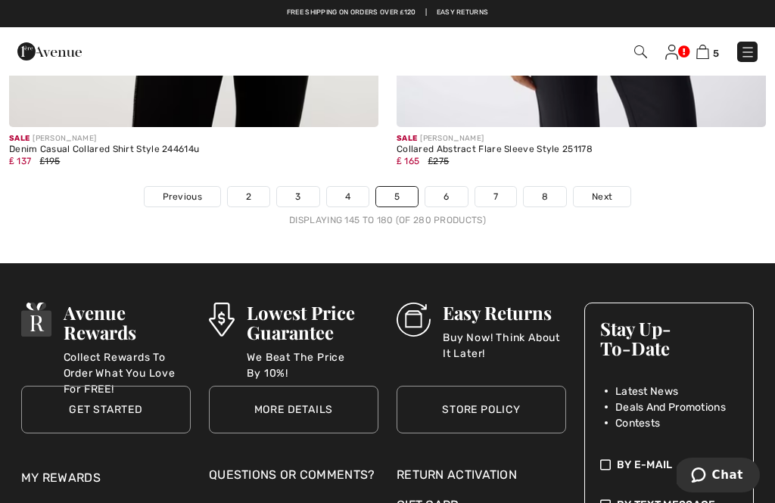
scroll to position [11450, 0]
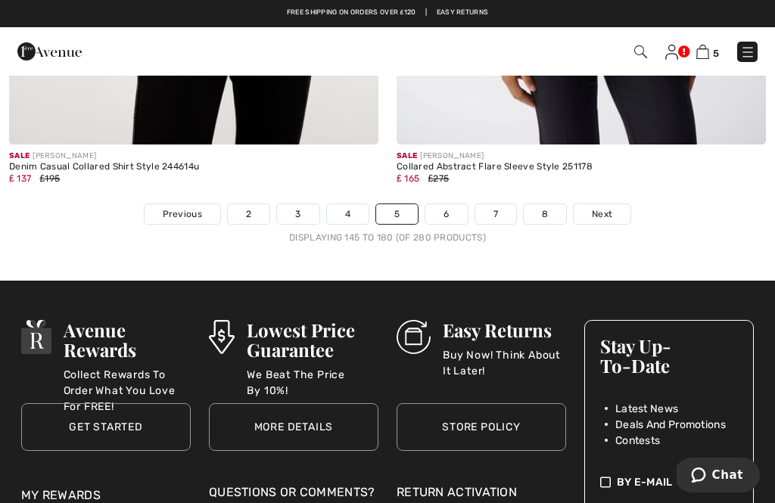
click at [603, 210] on link "Next" at bounding box center [601, 214] width 57 height 20
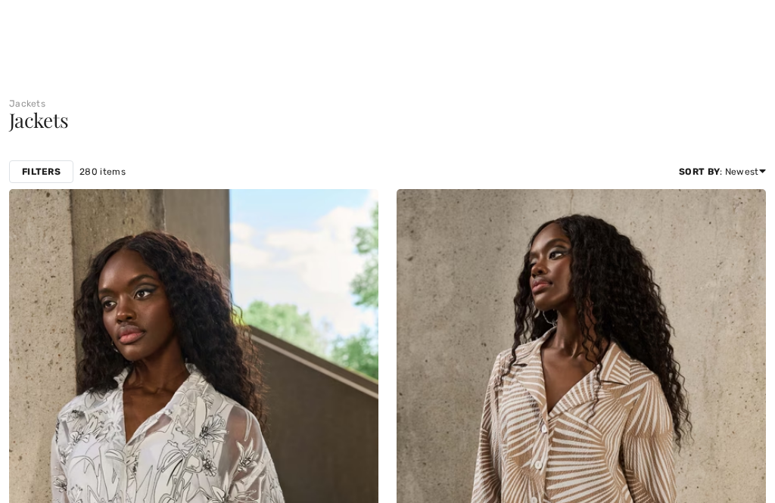
checkbox input "true"
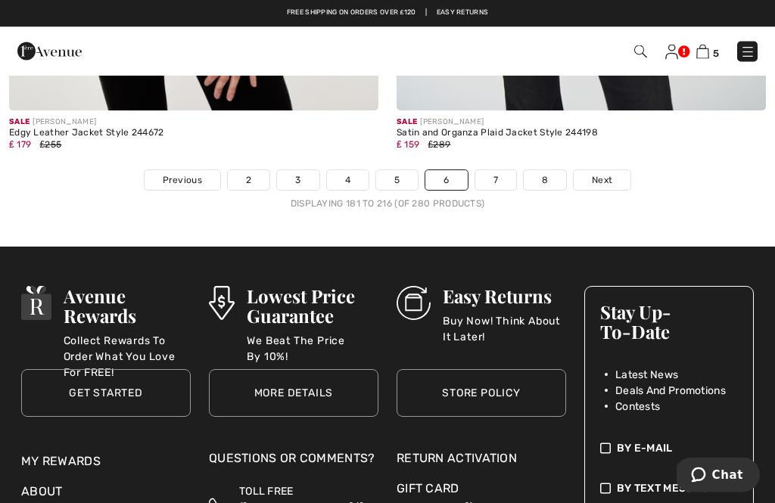
scroll to position [11459, 0]
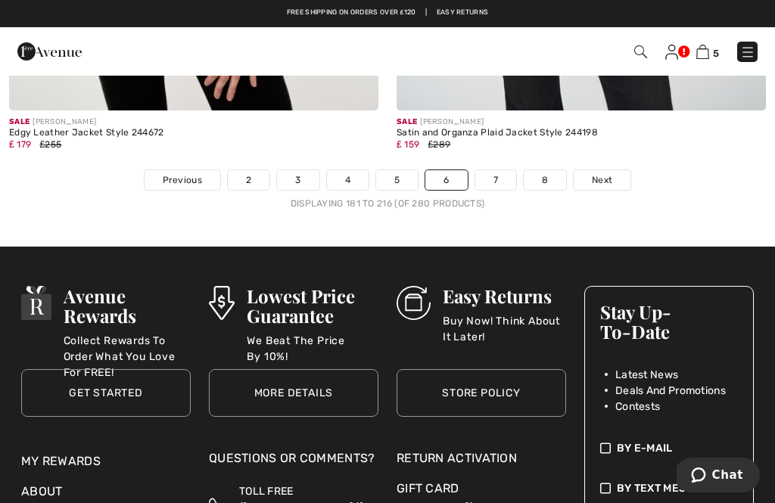
click at [610, 173] on span "Next" at bounding box center [602, 180] width 20 height 14
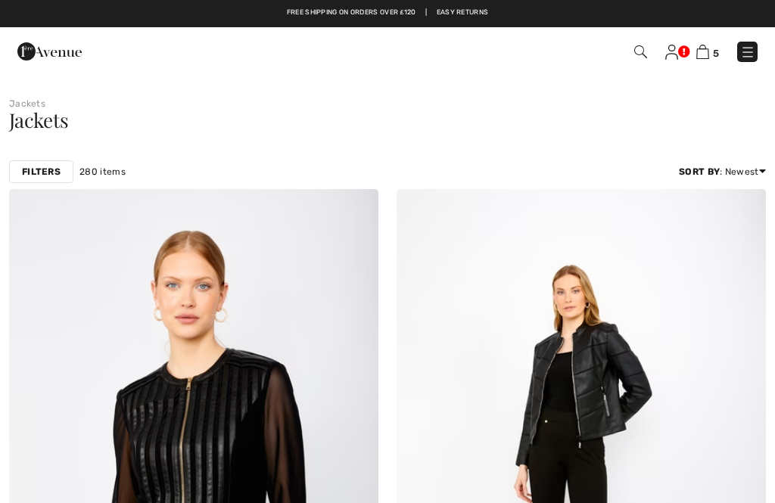
checkbox input "true"
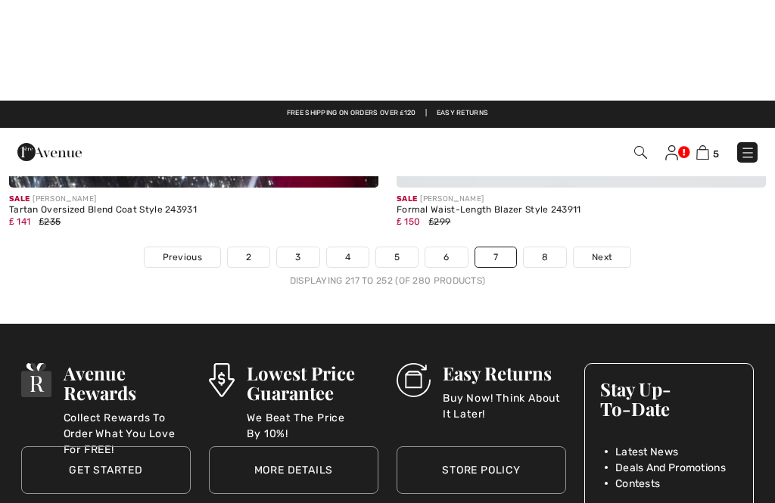
scroll to position [11268, 0]
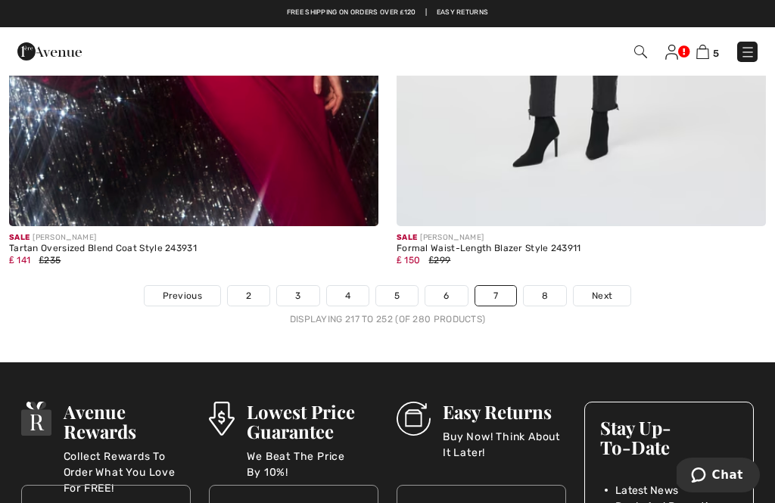
click at [605, 289] on span "Next" at bounding box center [602, 296] width 20 height 14
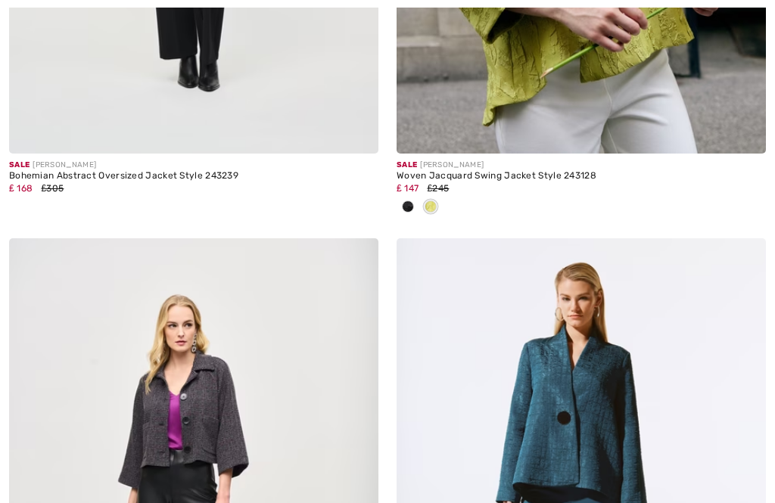
checkbox input "true"
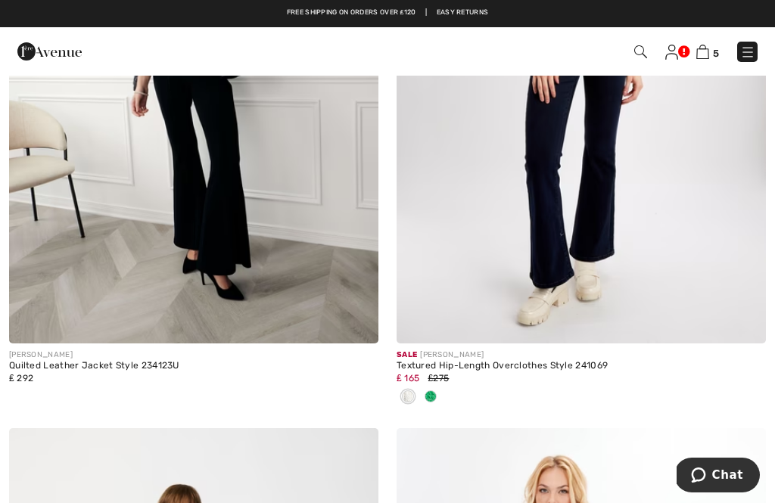
scroll to position [5579, 0]
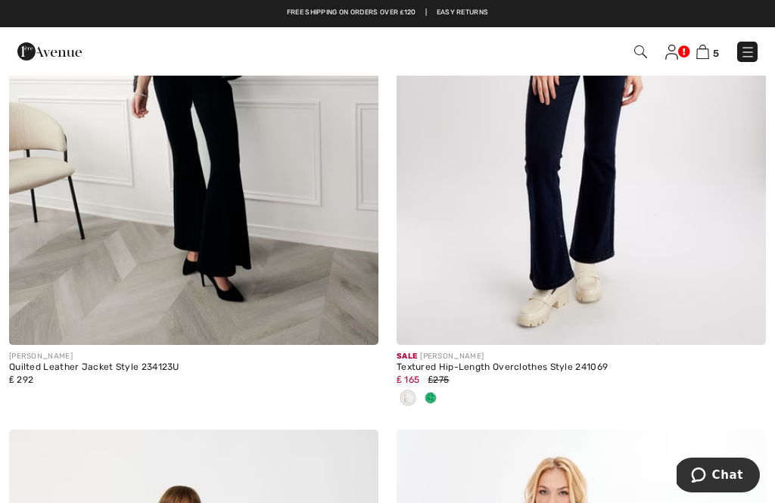
click at [702, 53] on img at bounding box center [702, 52] width 13 height 14
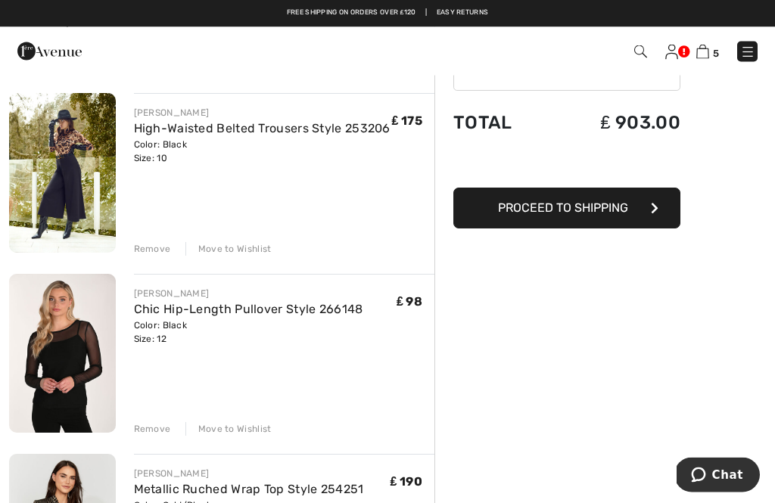
scroll to position [98, 0]
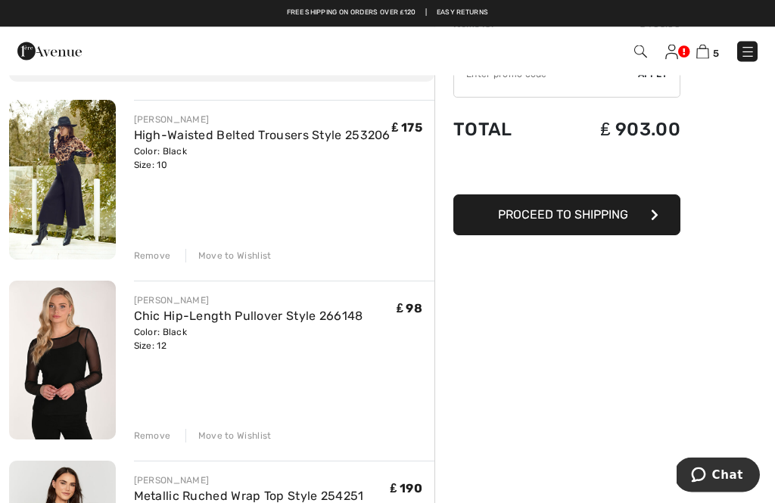
click at [235, 250] on div "Move to Wishlist" at bounding box center [228, 257] width 86 height 14
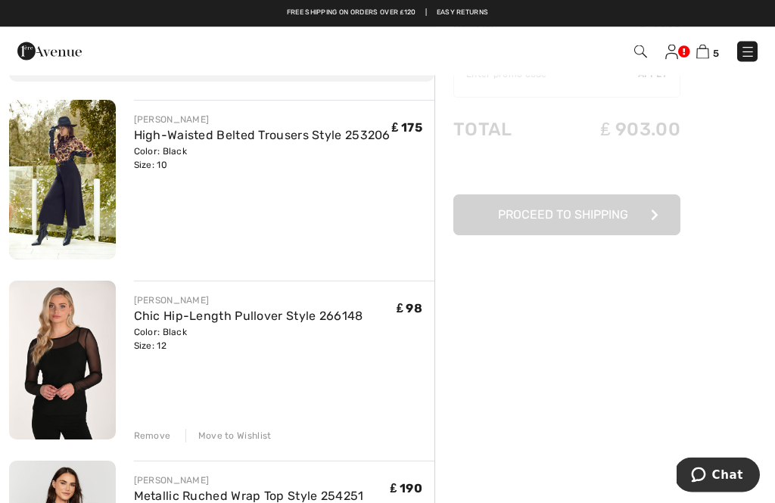
scroll to position [98, 0]
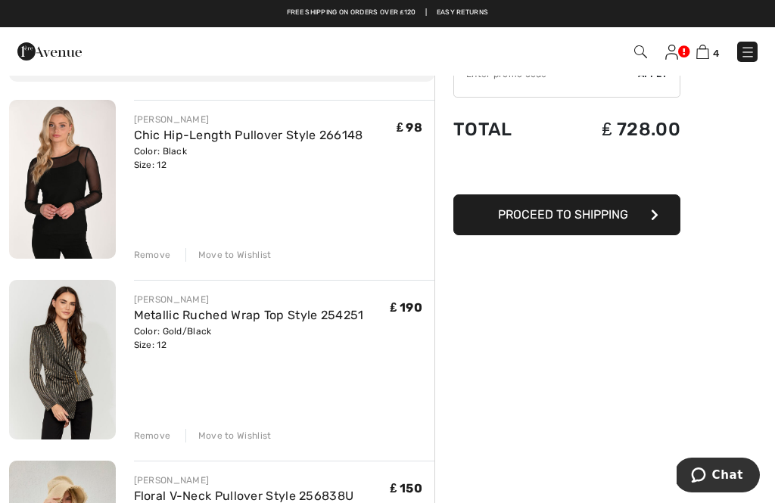
click at [240, 253] on div "Move to Wishlist" at bounding box center [228, 255] width 86 height 14
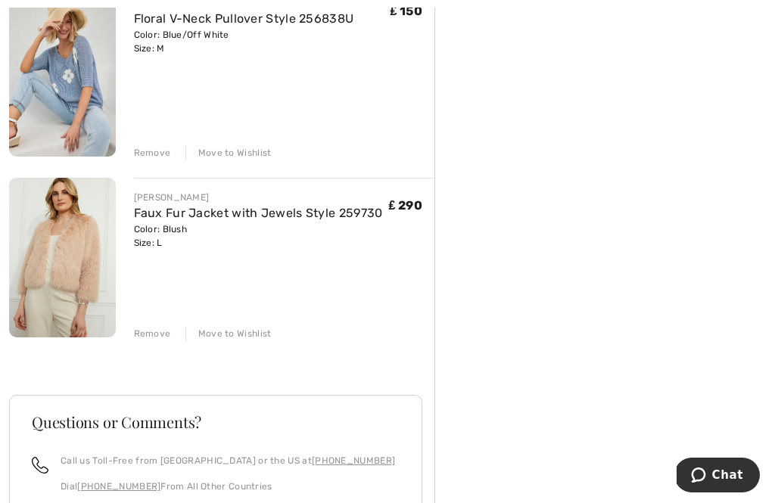
scroll to position [415, 0]
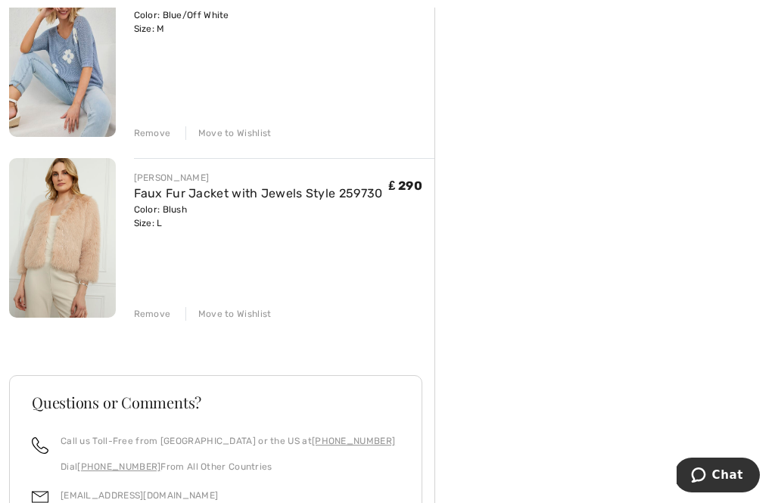
click at [244, 312] on div "Move to Wishlist" at bounding box center [228, 314] width 86 height 14
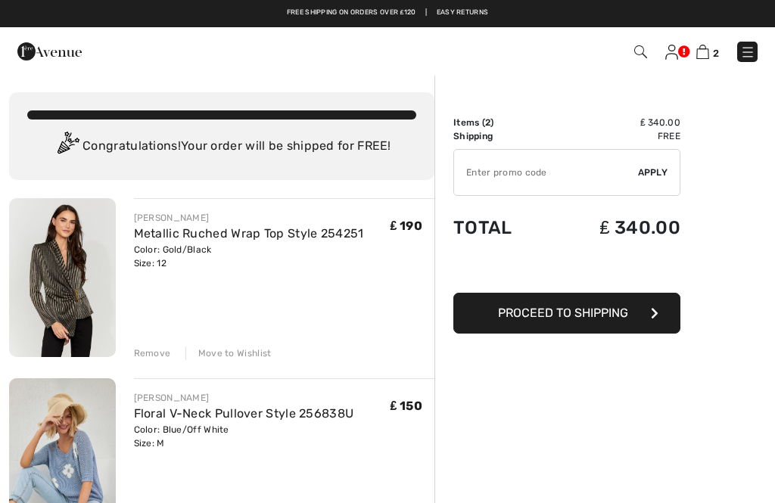
scroll to position [0, 0]
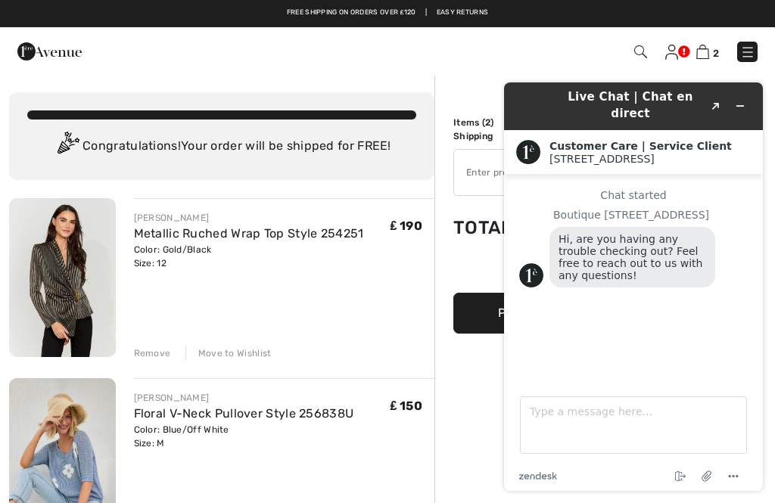
click at [553, 60] on span "2" at bounding box center [546, 52] width 422 height 20
click at [750, 105] on button "Minimize widget" at bounding box center [740, 105] width 24 height 21
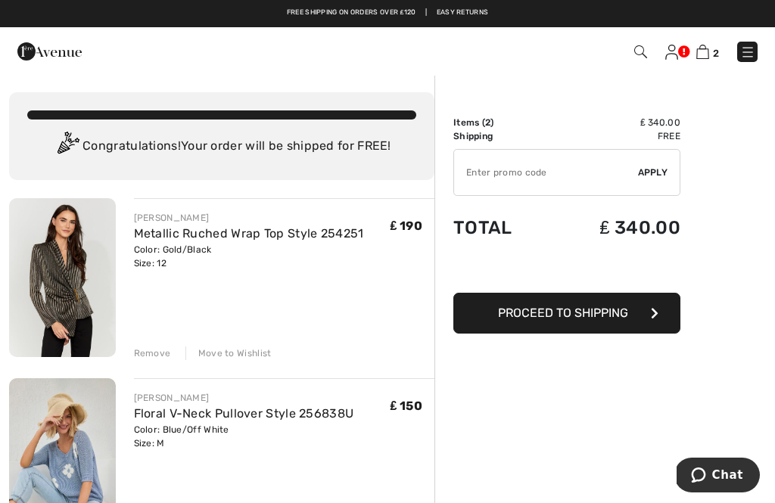
click at [645, 320] on button "Proceed to Shipping" at bounding box center [566, 313] width 227 height 41
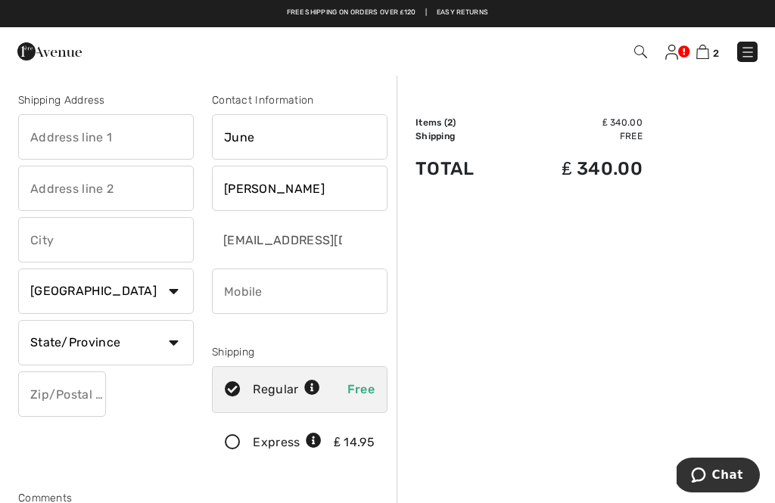
click at [353, 299] on input "phone" at bounding box center [300, 291] width 176 height 45
type input "07393900036"
click at [152, 146] on input "text" at bounding box center [106, 136] width 176 height 45
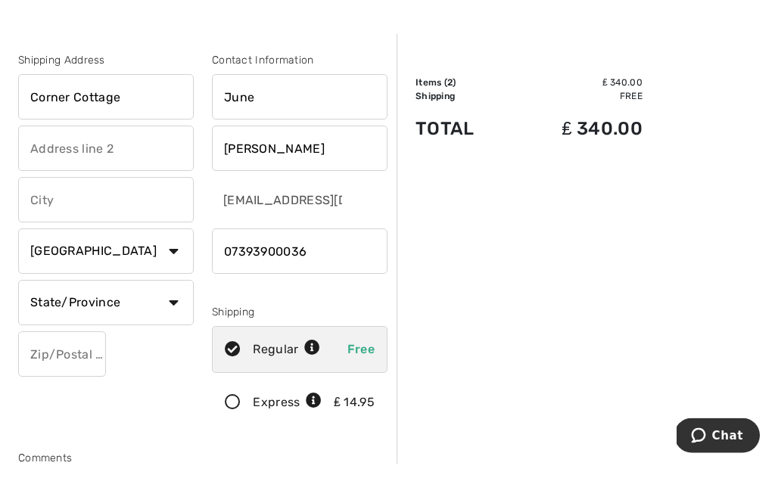
click at [142, 166] on input "text" at bounding box center [106, 188] width 176 height 45
type input "Corner Cottage"
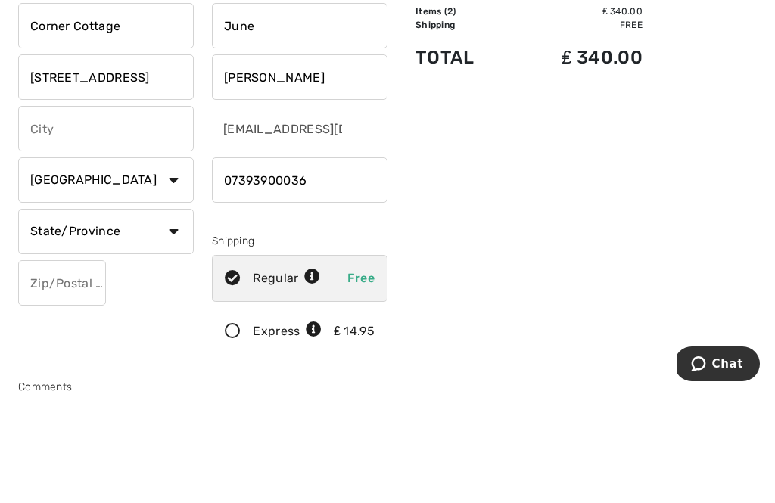
click at [153, 217] on input "text" at bounding box center [106, 239] width 176 height 45
type input "2 Chapel Lane"
type input "Elsham"
click at [171, 269] on select "Country Canada United States Afghanistan Aland Islands Albania Algeria American…" at bounding box center [106, 291] width 176 height 45
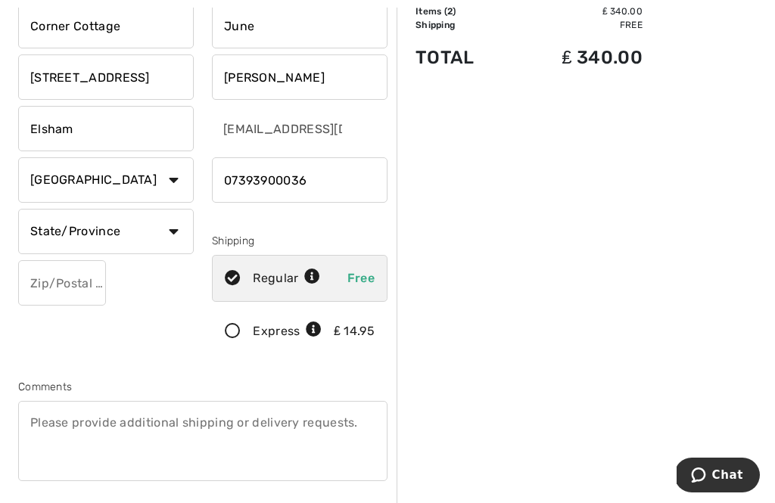
select select "GB"
click at [181, 179] on select "Country Canada United States Afghanistan Aland Islands Albania Algeria American…" at bounding box center [106, 179] width 176 height 45
click at [583, 225] on div "Order Summary Details Items ( 2 ) ₤ 340.00 Promo code ₤ 0.00 Shipping Free Tax1…" at bounding box center [585, 475] width 378 height 1024
click at [152, 237] on input "text" at bounding box center [106, 231] width 176 height 45
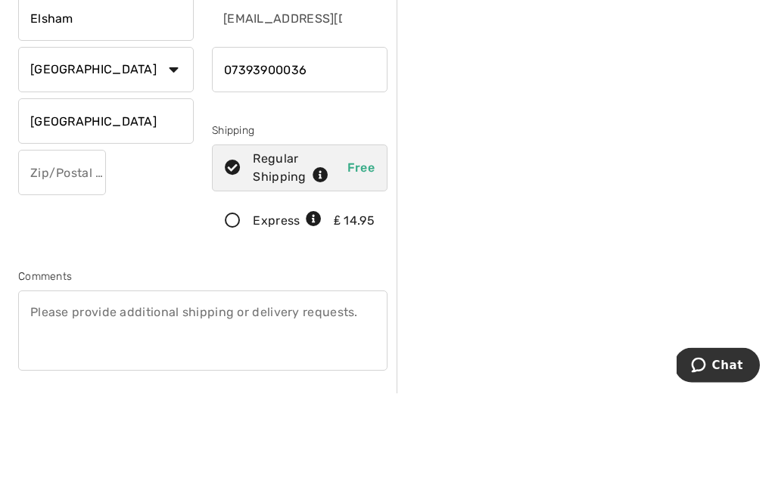
click at [94, 260] on input "text" at bounding box center [62, 282] width 88 height 45
type input "Lincolnshire"
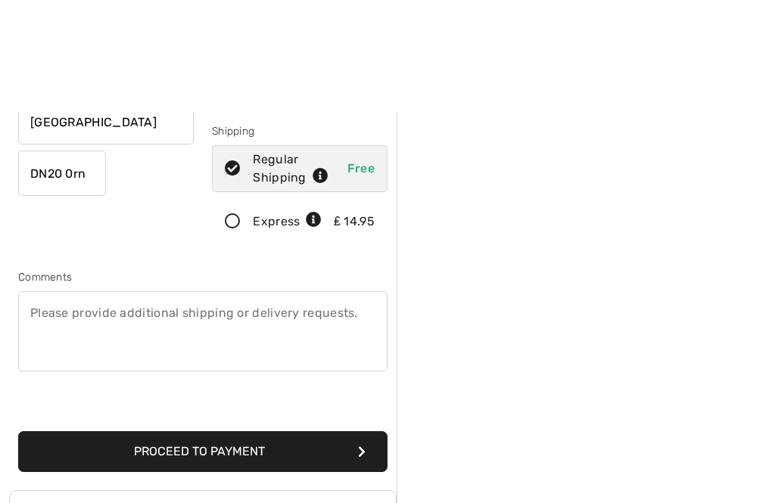
scroll to position [339, 0]
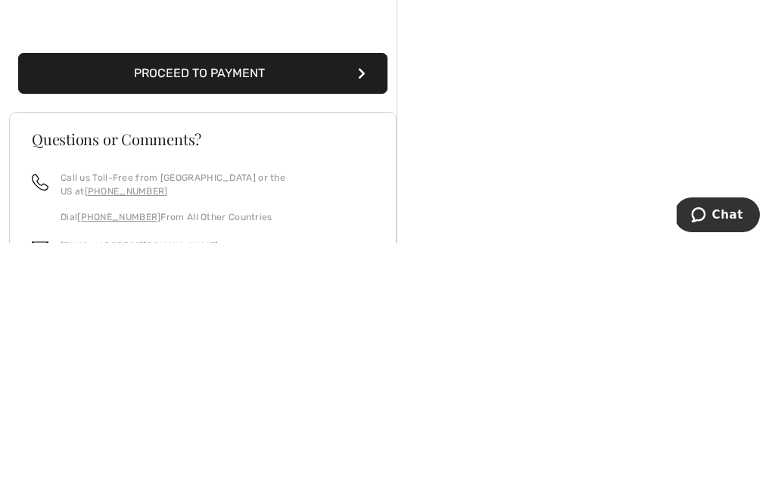
click at [343, 313] on button "Proceed to Payment" at bounding box center [202, 333] width 369 height 41
type input "DN20 0rn"
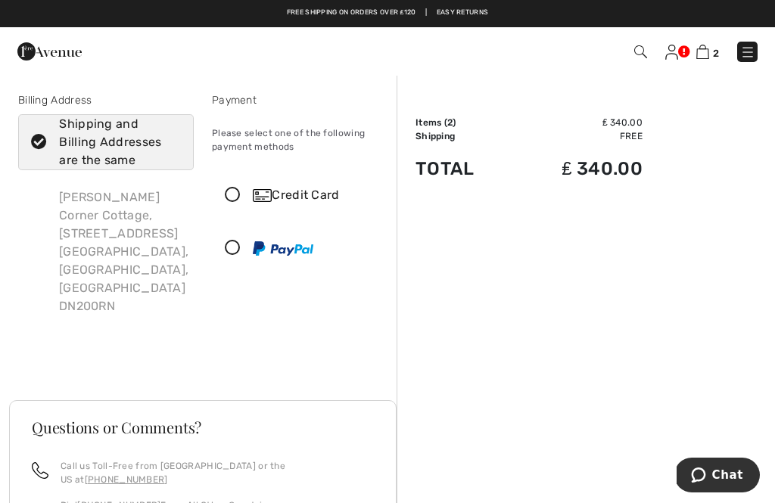
click at [280, 346] on div "Proceed to Summary Complete Your Order with PayPal Proceed to Summary" at bounding box center [202, 364] width 387 height 36
click at [228, 191] on icon at bounding box center [233, 196] width 40 height 16
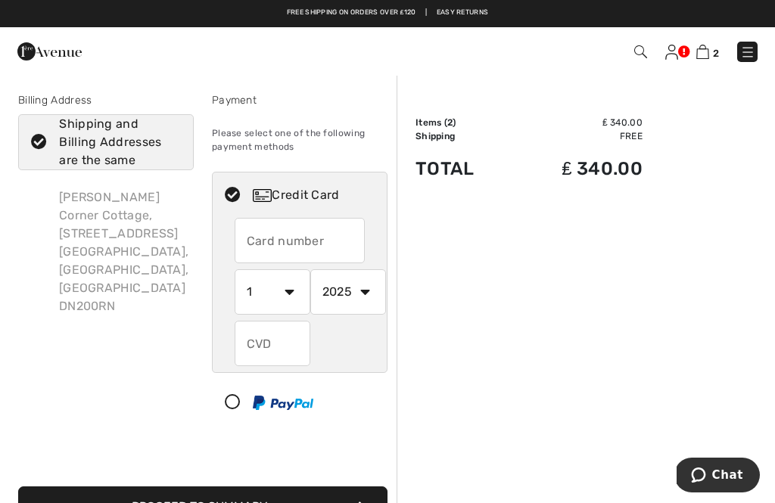
click at [340, 246] on input "text" at bounding box center [300, 240] width 131 height 45
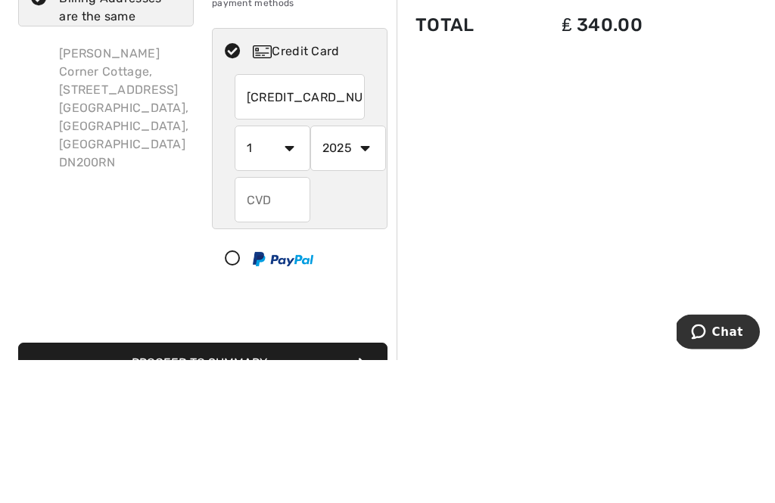
type input "5374101060578641"
click at [287, 269] on select "1 2 3 4 5 6 7 8 9 10 11 12" at bounding box center [273, 291] width 76 height 45
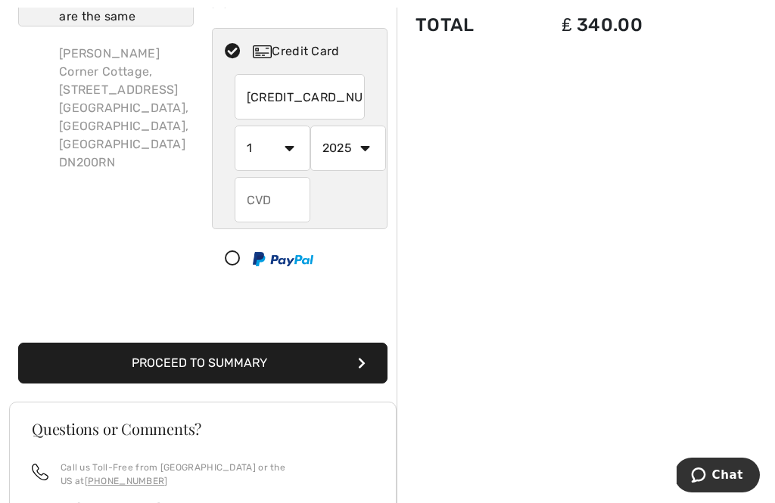
select select "12"
click at [369, 148] on select "2025 2026 2027 2028 2029 2030 2031 2032 2033 2034 2035" at bounding box center [348, 148] width 76 height 45
select select "2028"
click at [286, 368] on button "Proceed to Summary" at bounding box center [202, 363] width 369 height 41
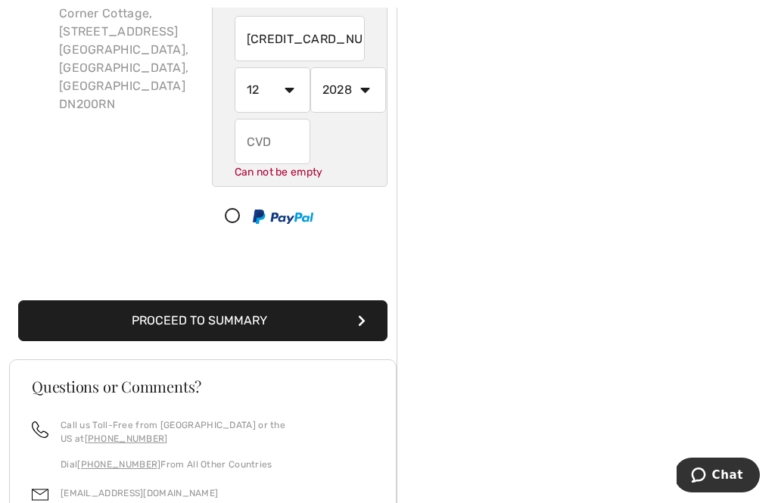
scroll to position [212, 0]
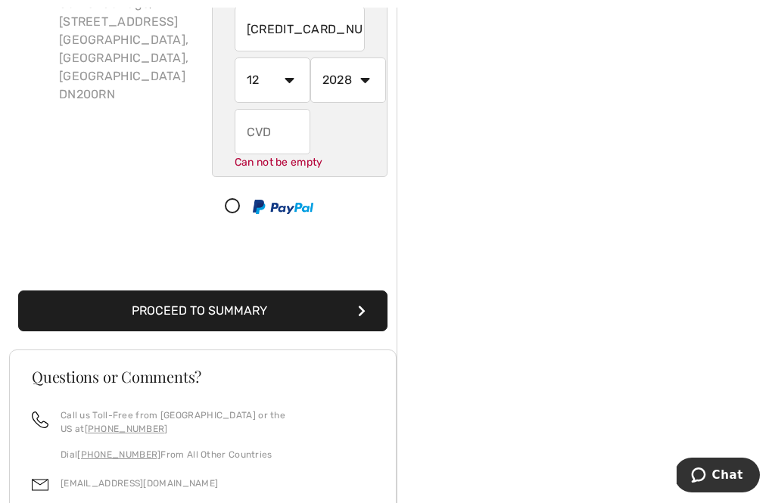
click at [298, 132] on input "text" at bounding box center [273, 131] width 76 height 45
type input "268"
click at [203, 311] on button "Proceed to Summary" at bounding box center [202, 311] width 369 height 41
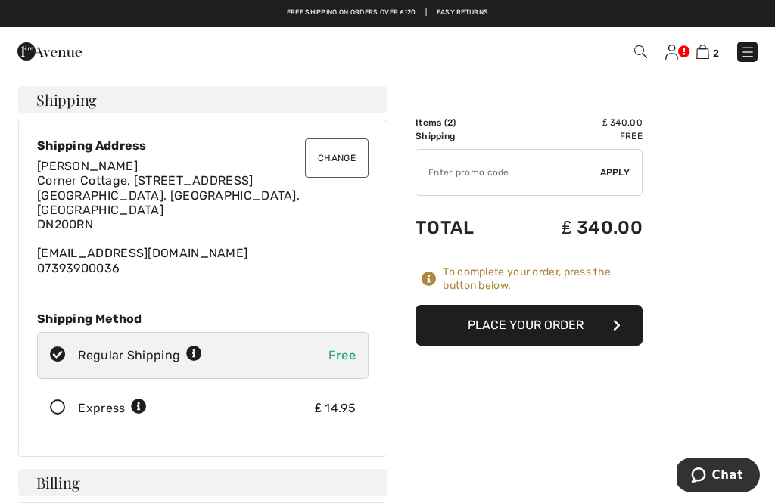
click at [601, 330] on button "Place Your Order" at bounding box center [528, 325] width 227 height 41
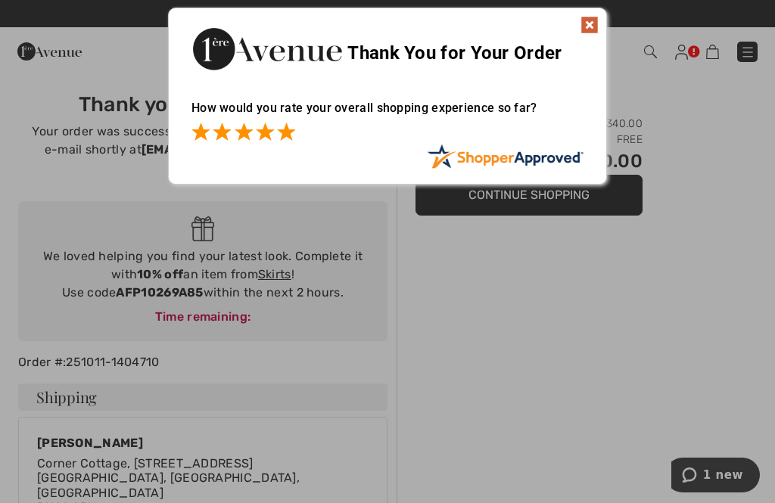
click at [295, 132] on span at bounding box center [286, 132] width 18 height 18
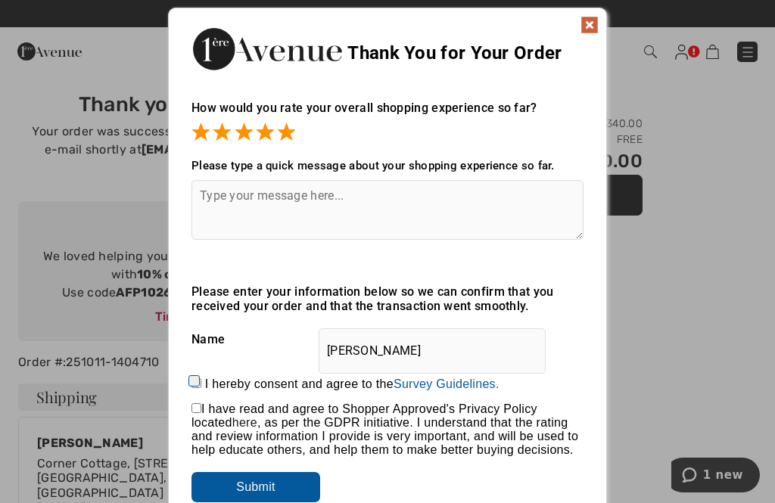
click at [233, 213] on textarea at bounding box center [387, 210] width 392 height 60
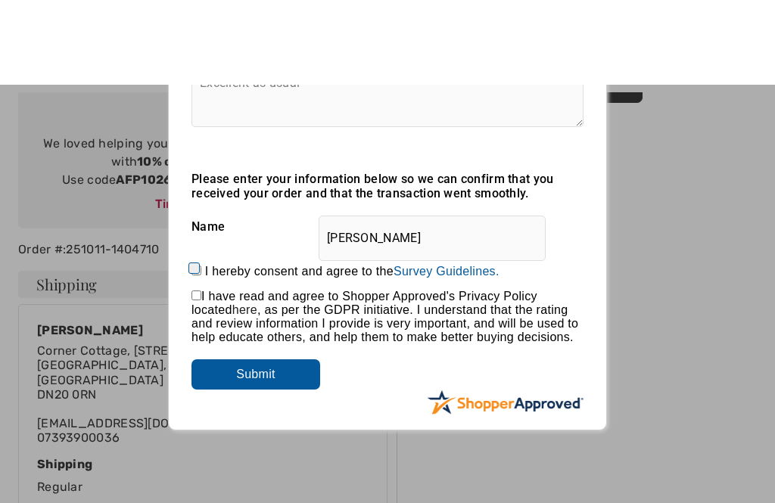
scroll to position [213, 0]
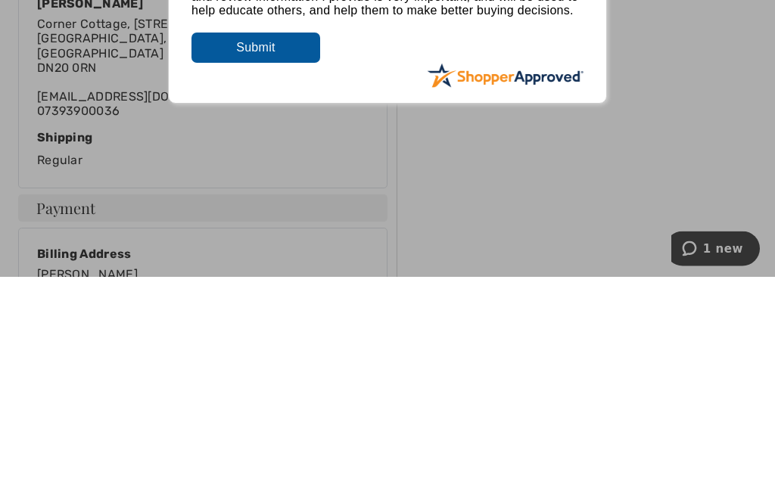
type textarea "Excellent as usual"
click at [266, 260] on input "Submit" at bounding box center [255, 275] width 129 height 30
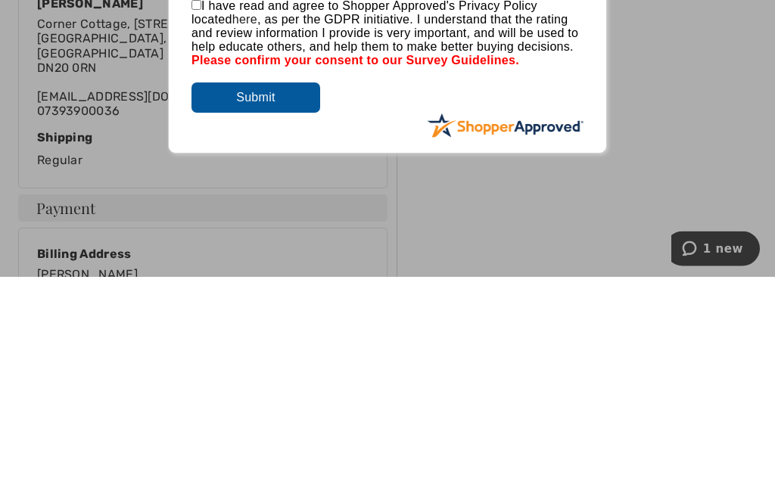
scroll to position [440, 0]
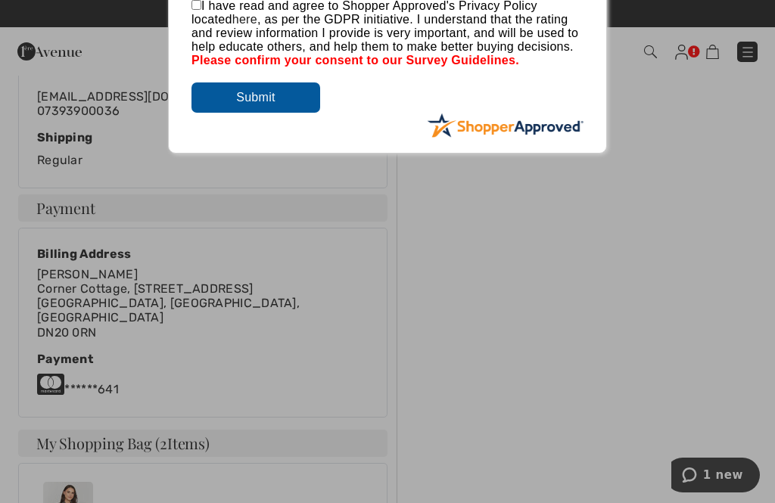
click at [358, 221] on div at bounding box center [387, 251] width 775 height 503
click at [267, 109] on input "Submit" at bounding box center [255, 97] width 129 height 30
click at [213, 2] on span "I have read and agree to Shopper Approved's Privacy Policy located here , as pe…" at bounding box center [384, 26] width 387 height 54
click at [201, 10] on input "checkbox" at bounding box center [196, 5] width 10 height 10
checkbox input "true"
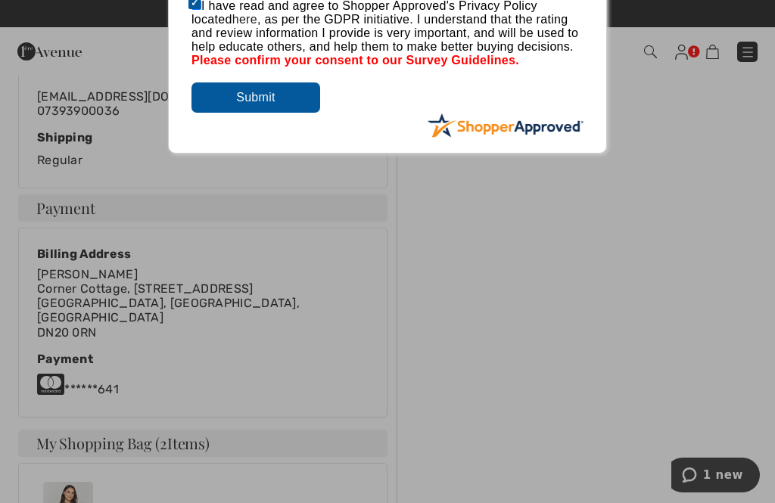
click at [296, 92] on input "Submit" at bounding box center [255, 97] width 129 height 30
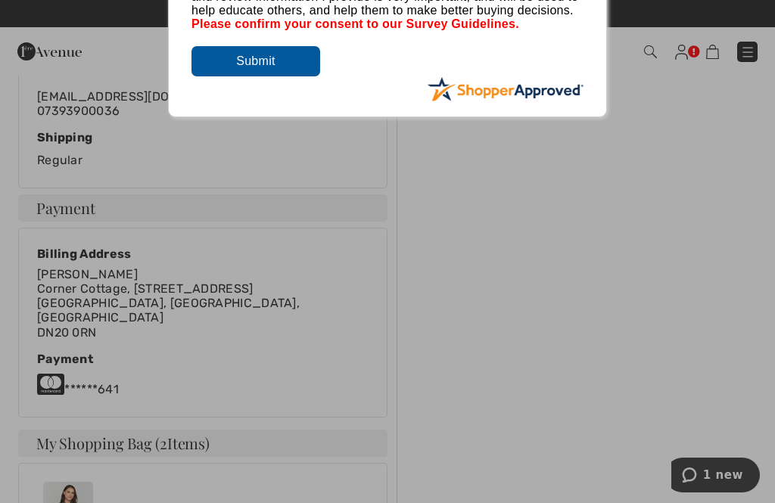
click at [289, 71] on input "Submit" at bounding box center [255, 61] width 129 height 30
click at [256, 73] on input "Submit" at bounding box center [255, 61] width 129 height 30
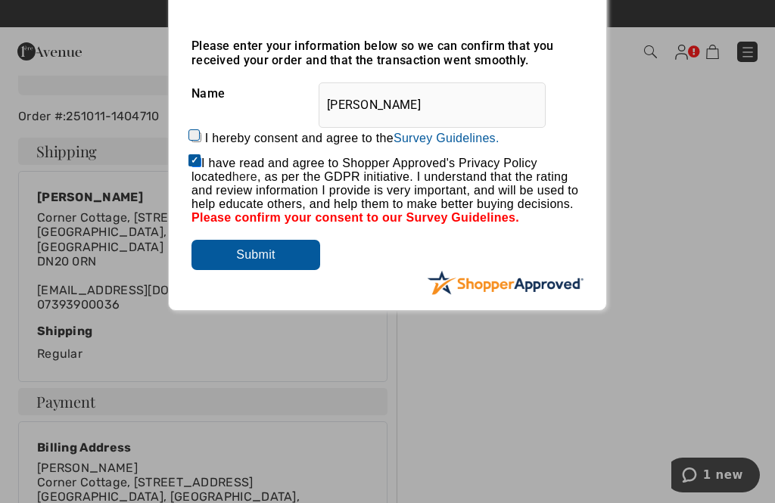
scroll to position [245, 0]
click at [201, 135] on input "I hereby consent and agree to the By submitting a review, you grant permission …" at bounding box center [196, 138] width 10 height 10
checkbox input "true"
click at [261, 271] on input "Submit" at bounding box center [255, 256] width 129 height 30
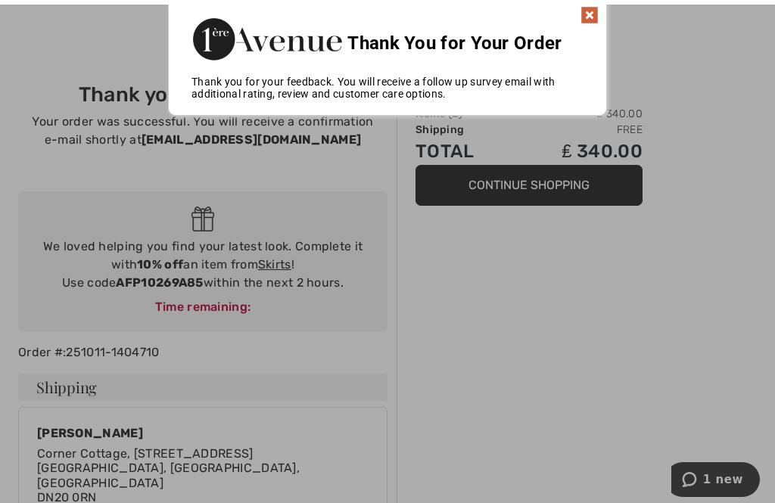
scroll to position [0, 0]
